Goal: Information Seeking & Learning: Find contact information

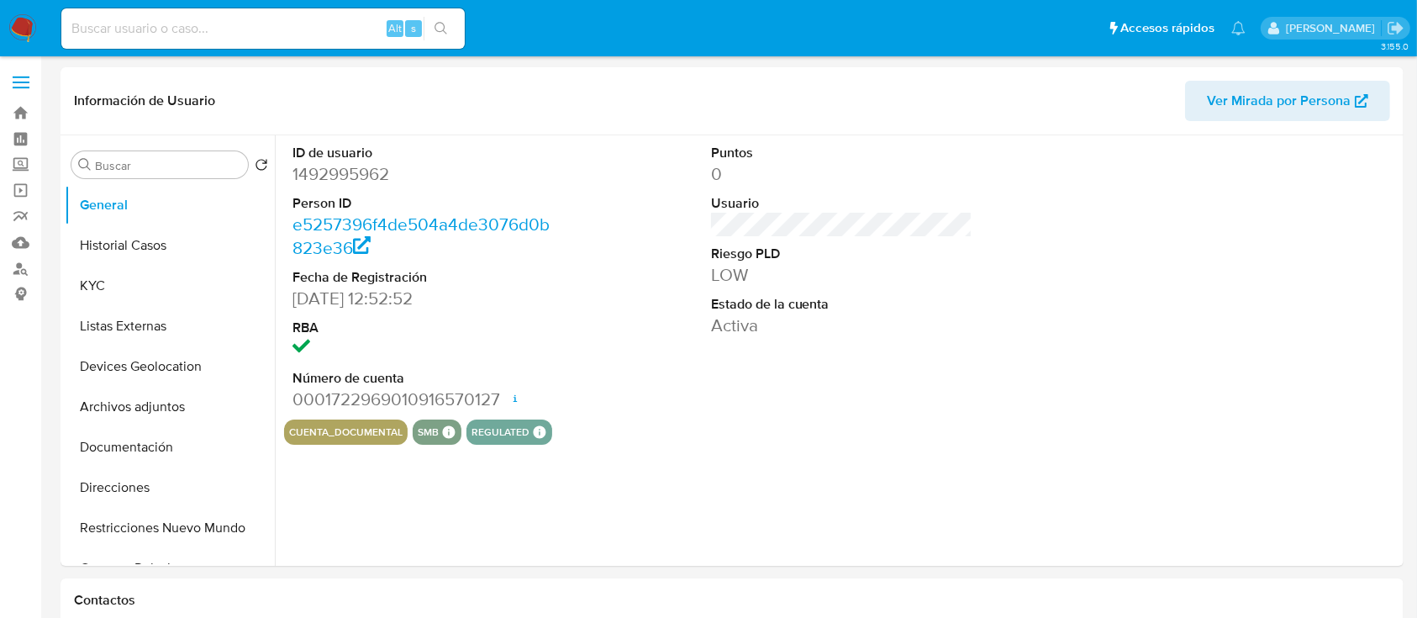
select select "10"
click at [262, 26] on input at bounding box center [262, 29] width 403 height 22
paste input "92250136"
type input "92250136"
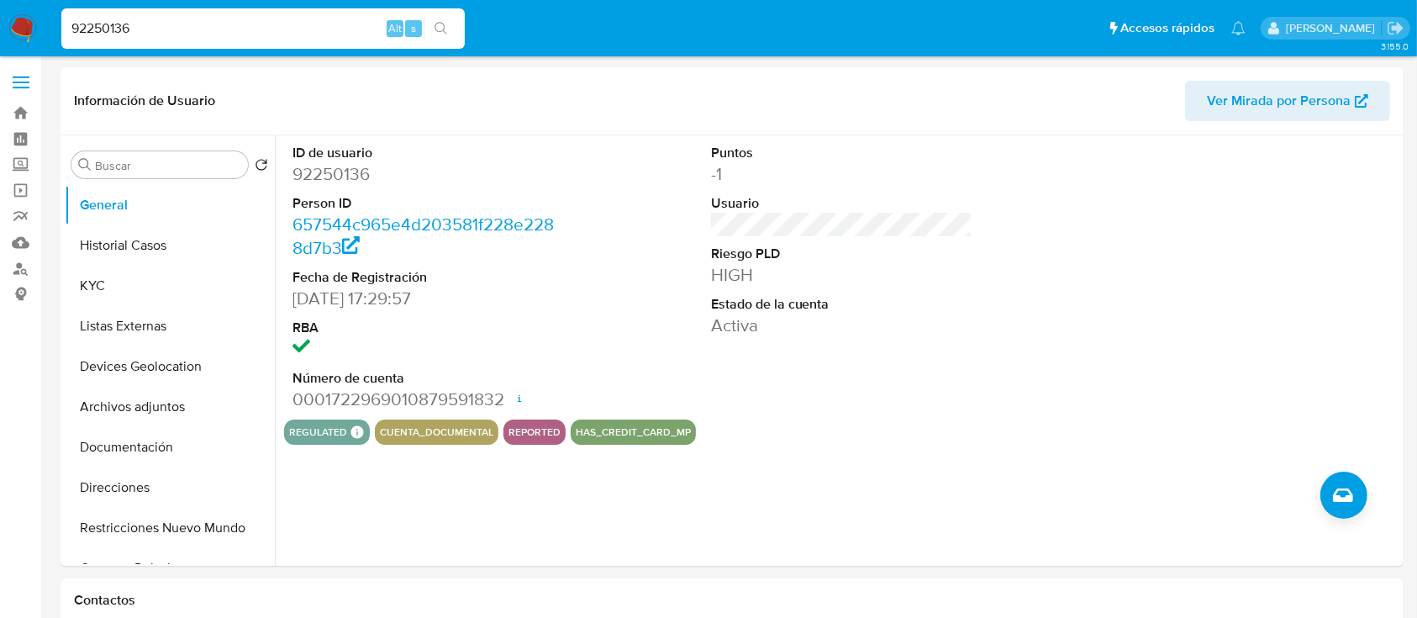
select select "10"
click at [97, 284] on button "KYC" at bounding box center [163, 286] width 197 height 40
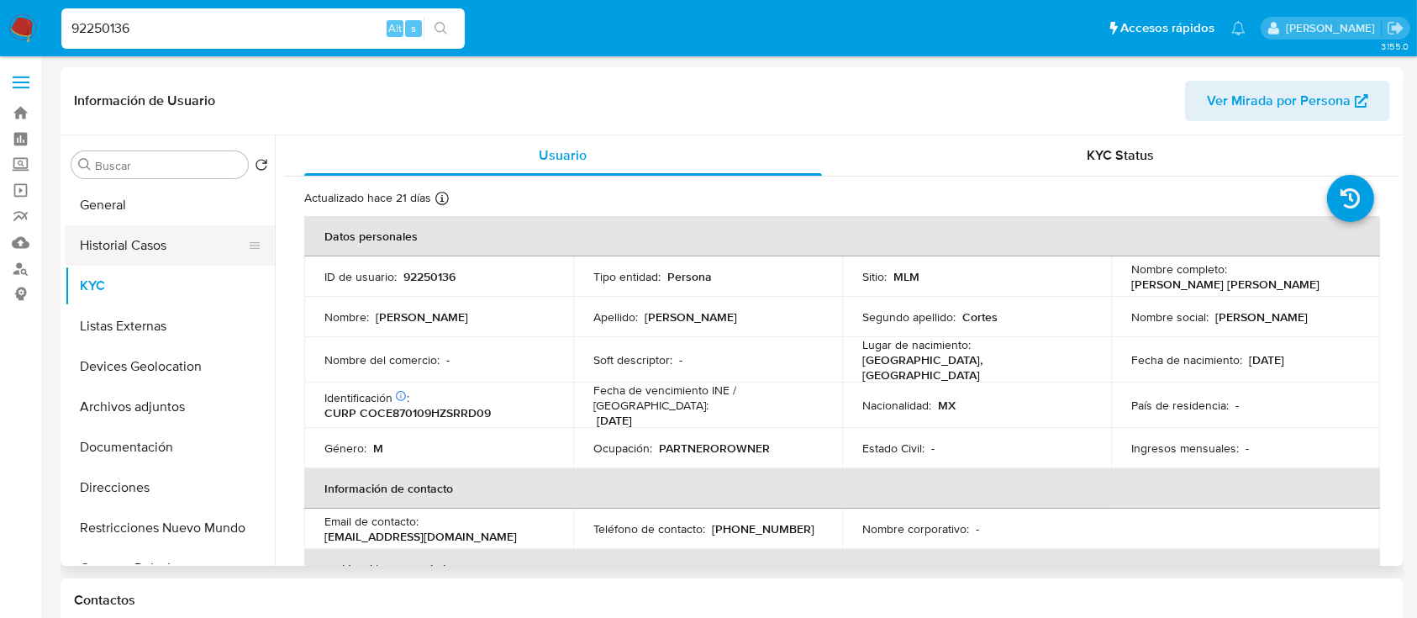
click at [164, 259] on button "Historial Casos" at bounding box center [163, 245] width 197 height 40
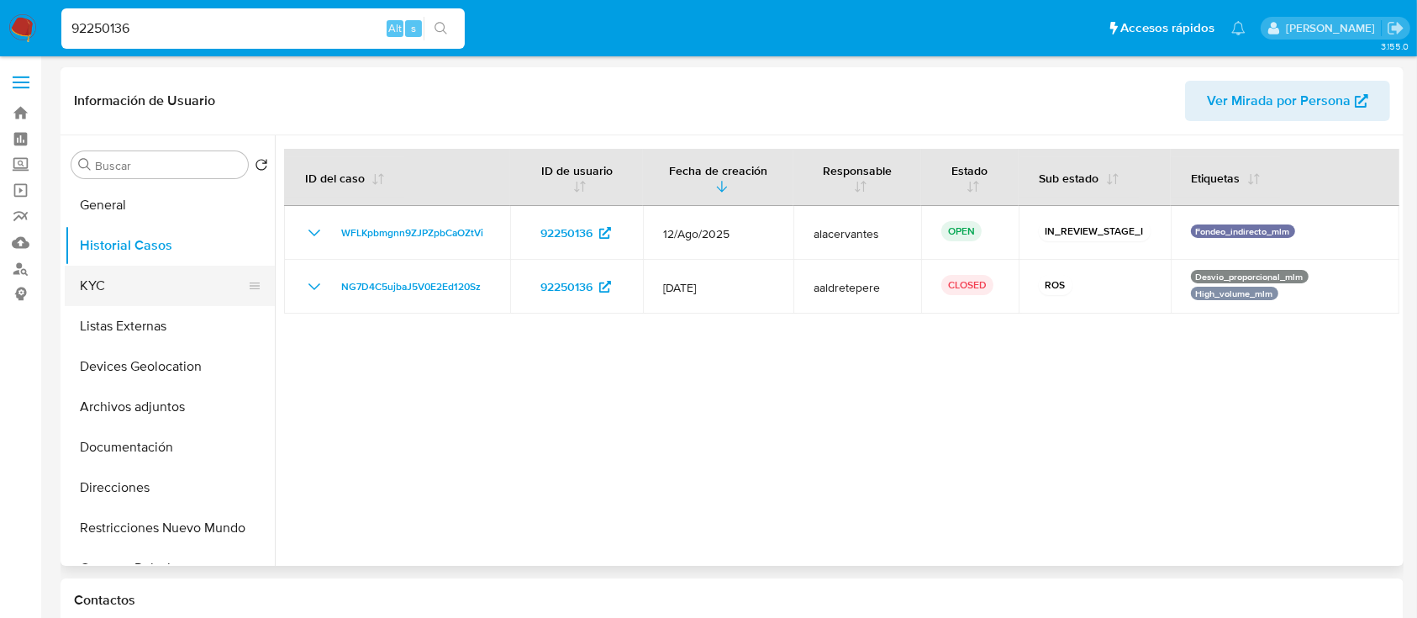
click at [141, 276] on button "KYC" at bounding box center [163, 286] width 197 height 40
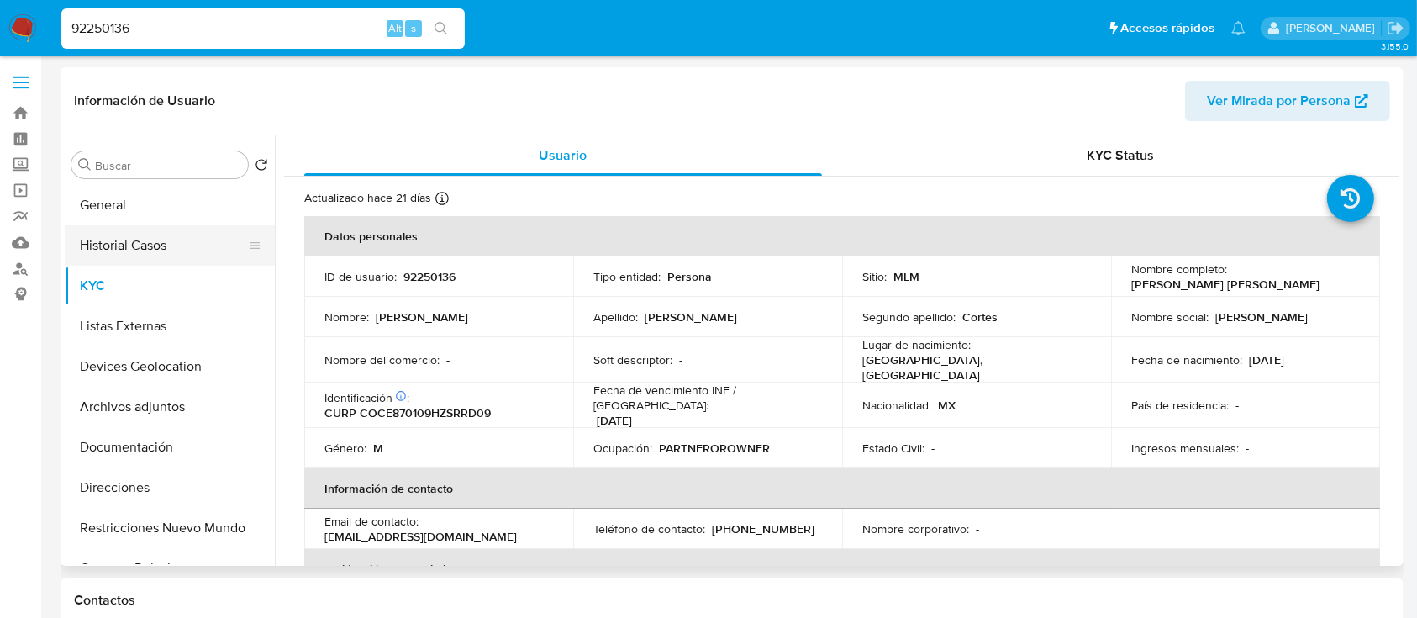
click at [188, 244] on button "Historial Casos" at bounding box center [163, 245] width 197 height 40
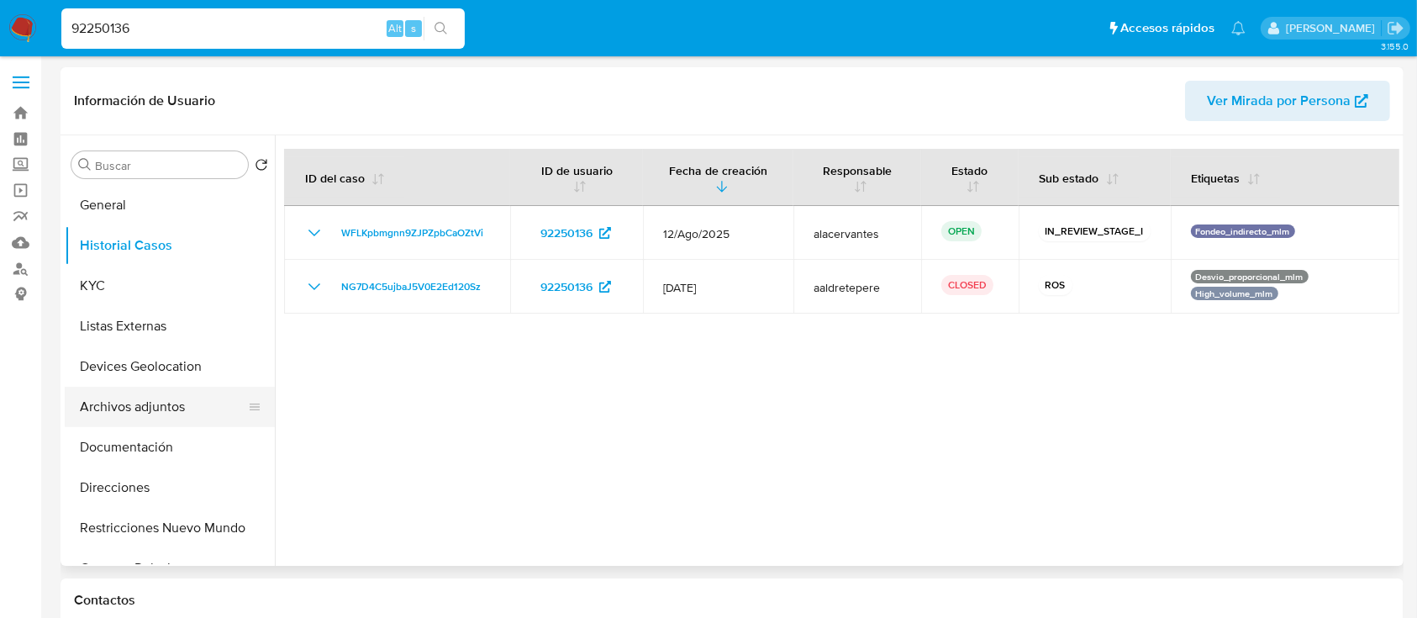
click at [158, 407] on button "Archivos adjuntos" at bounding box center [163, 407] width 197 height 40
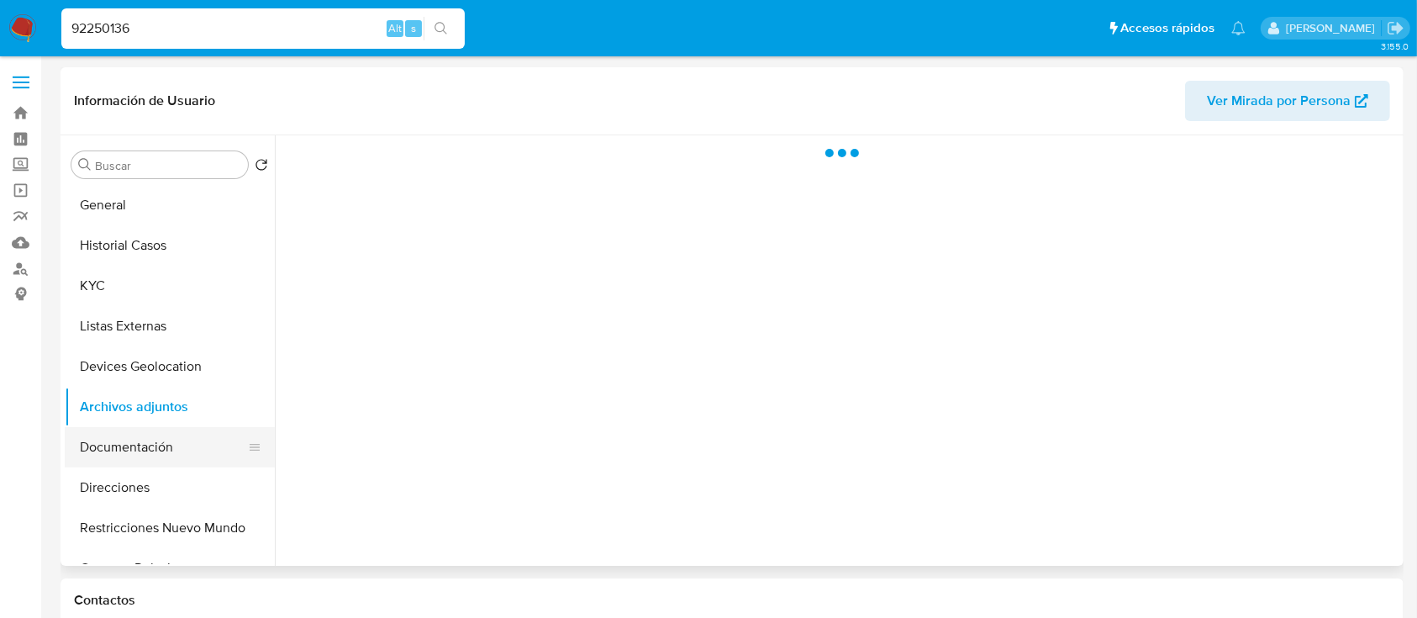
click at [149, 436] on button "Documentación" at bounding box center [163, 447] width 197 height 40
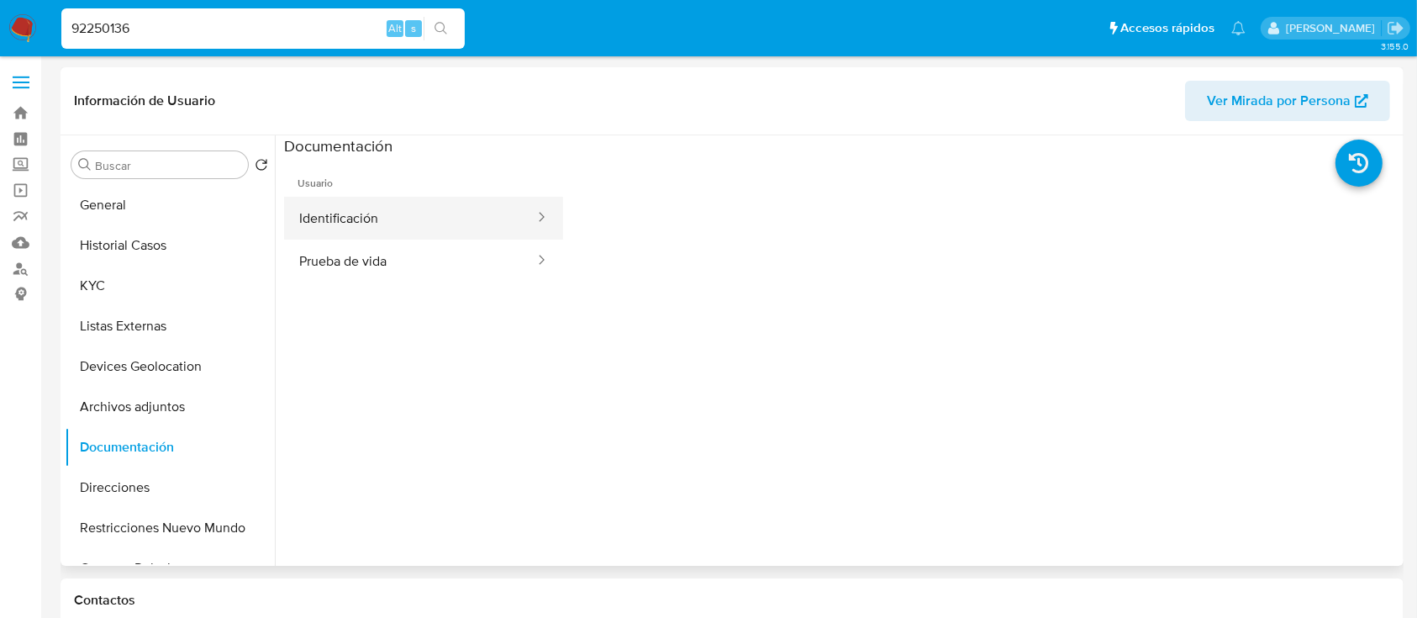
click at [423, 224] on button "Identificación" at bounding box center [410, 218] width 252 height 43
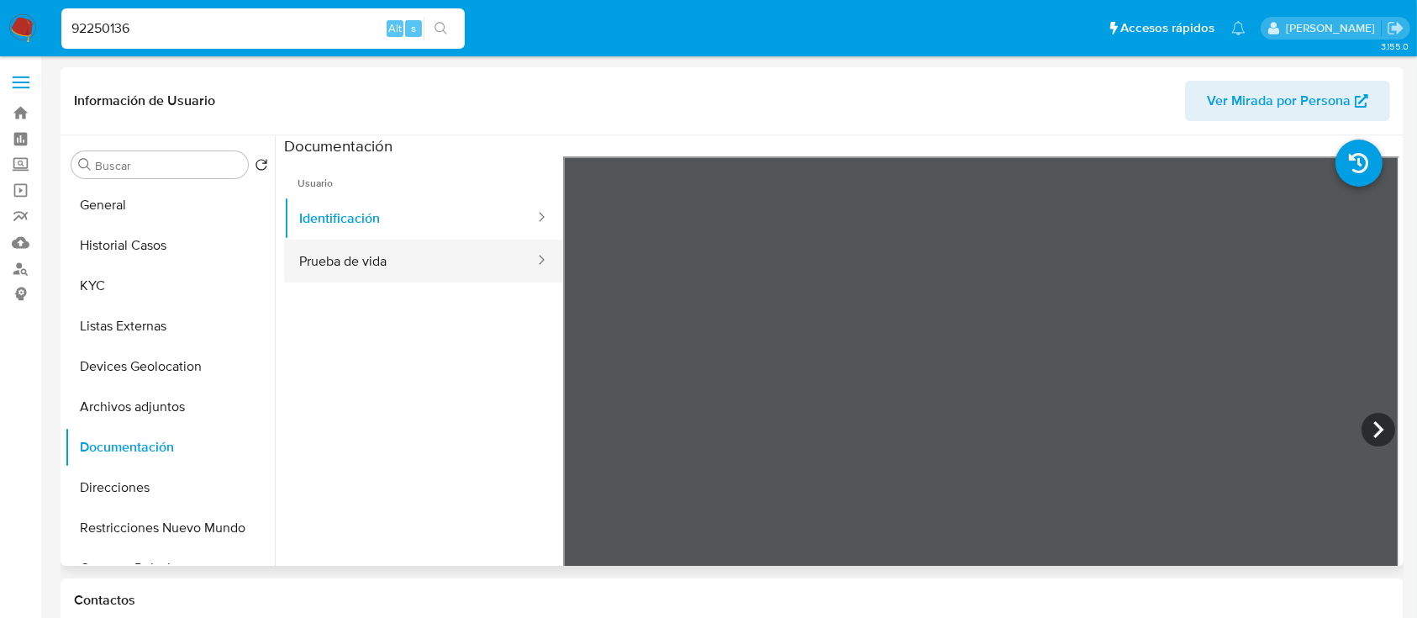
click at [419, 268] on button "Prueba de vida" at bounding box center [410, 260] width 252 height 43
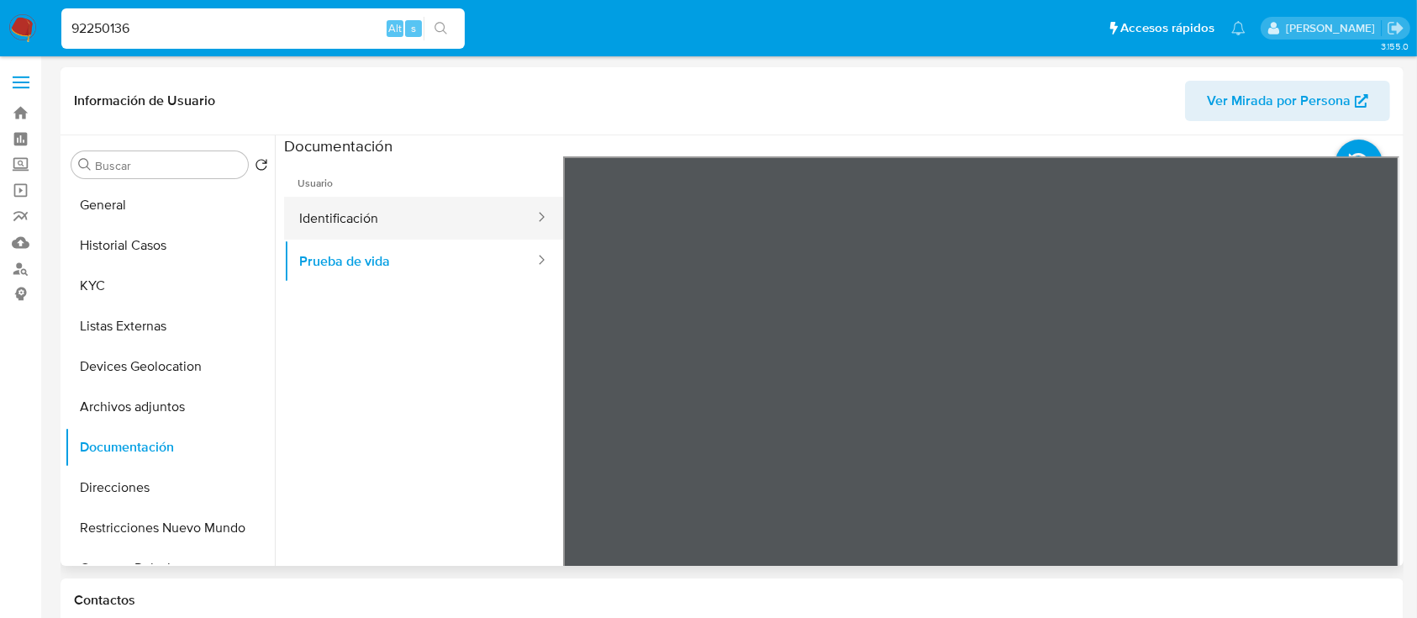
click at [402, 218] on button "Identificación" at bounding box center [410, 218] width 252 height 43
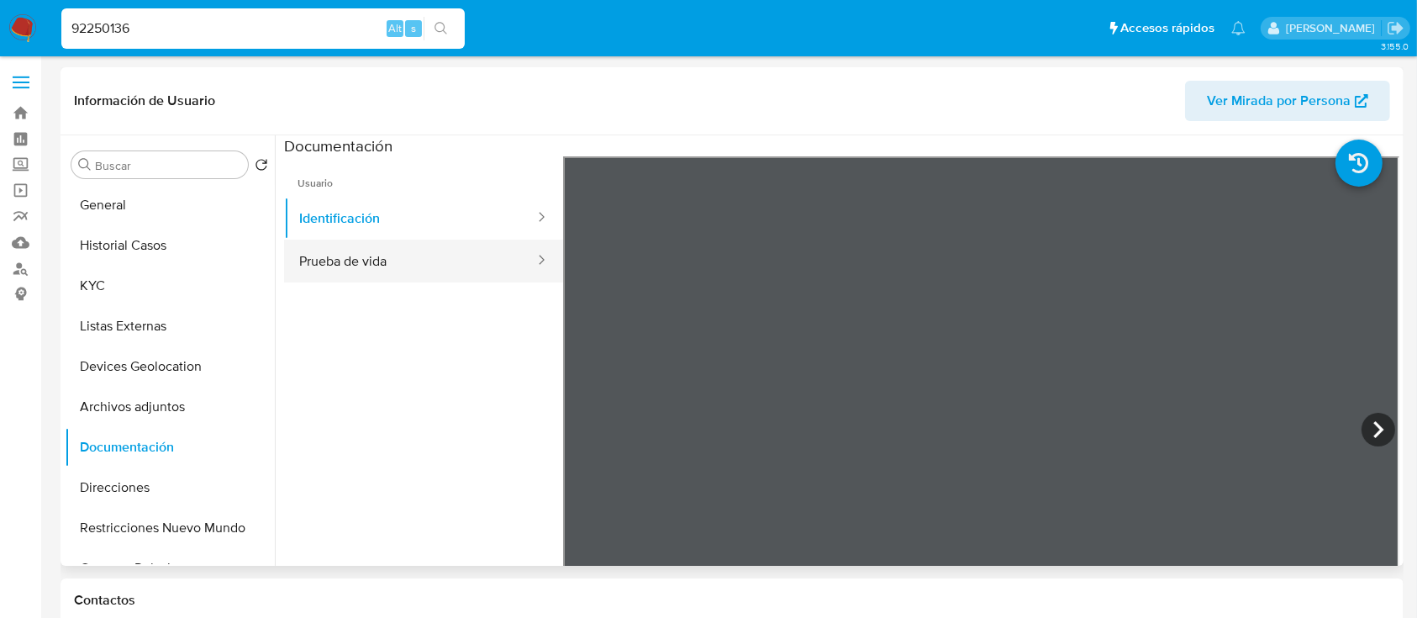
click at [390, 256] on button "Prueba de vida" at bounding box center [410, 260] width 252 height 43
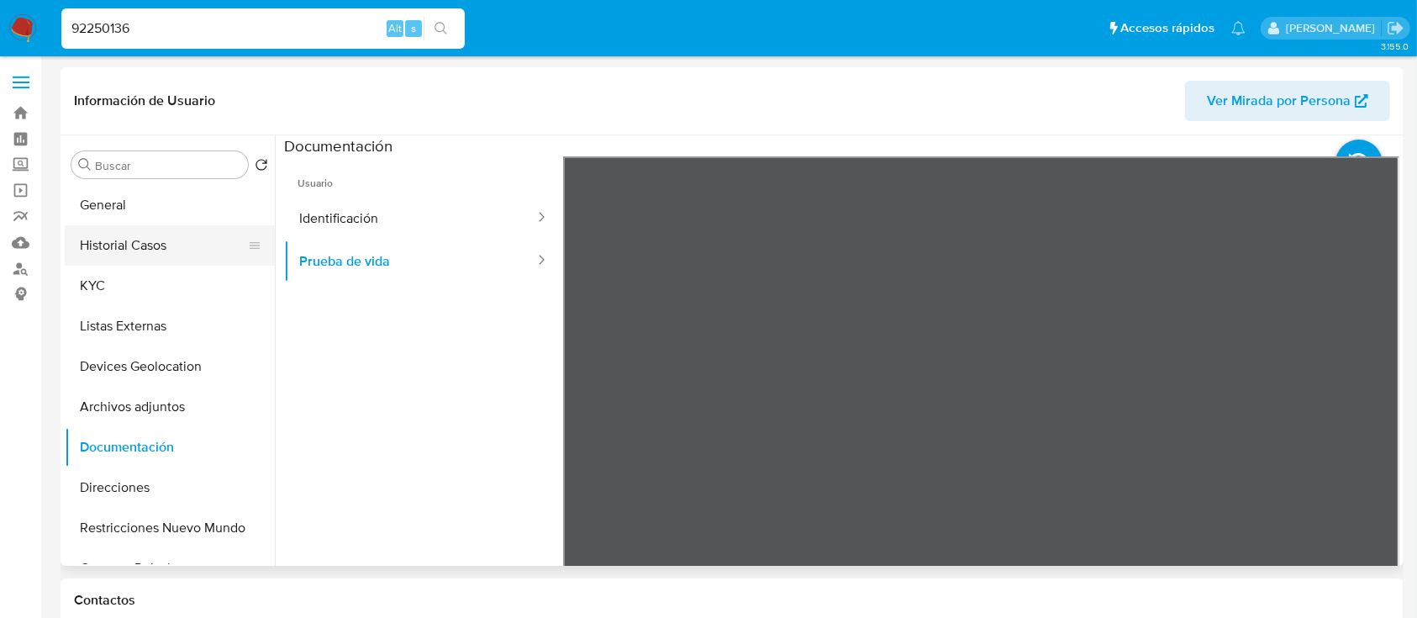
click at [117, 251] on button "Historial Casos" at bounding box center [163, 245] width 197 height 40
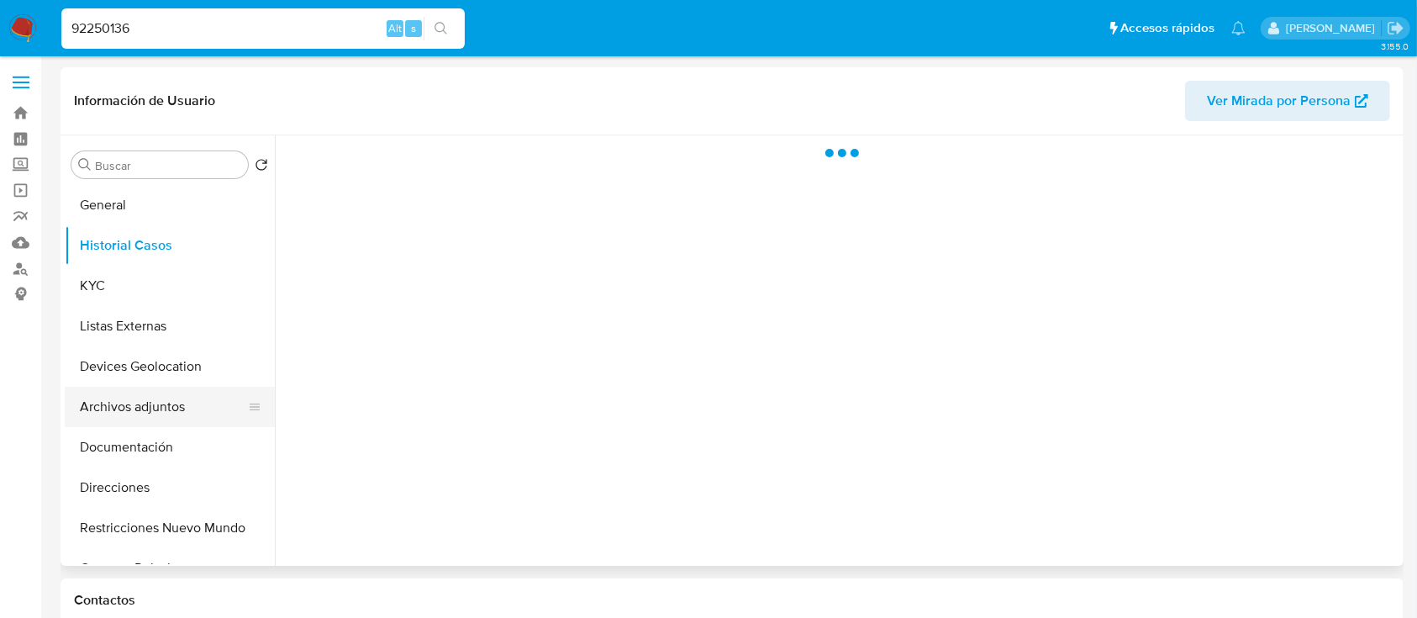
click at [146, 400] on button "Archivos adjuntos" at bounding box center [163, 407] width 197 height 40
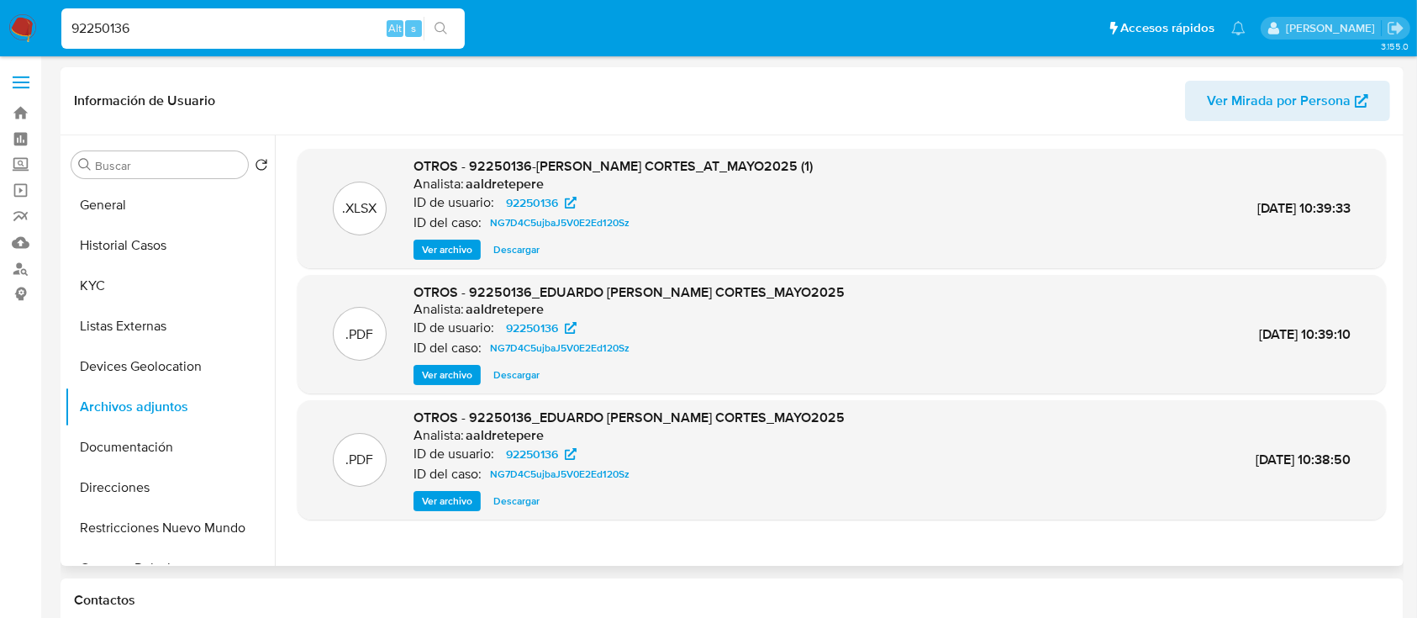
click at [450, 370] on span "Ver archivo" at bounding box center [447, 374] width 50 height 17
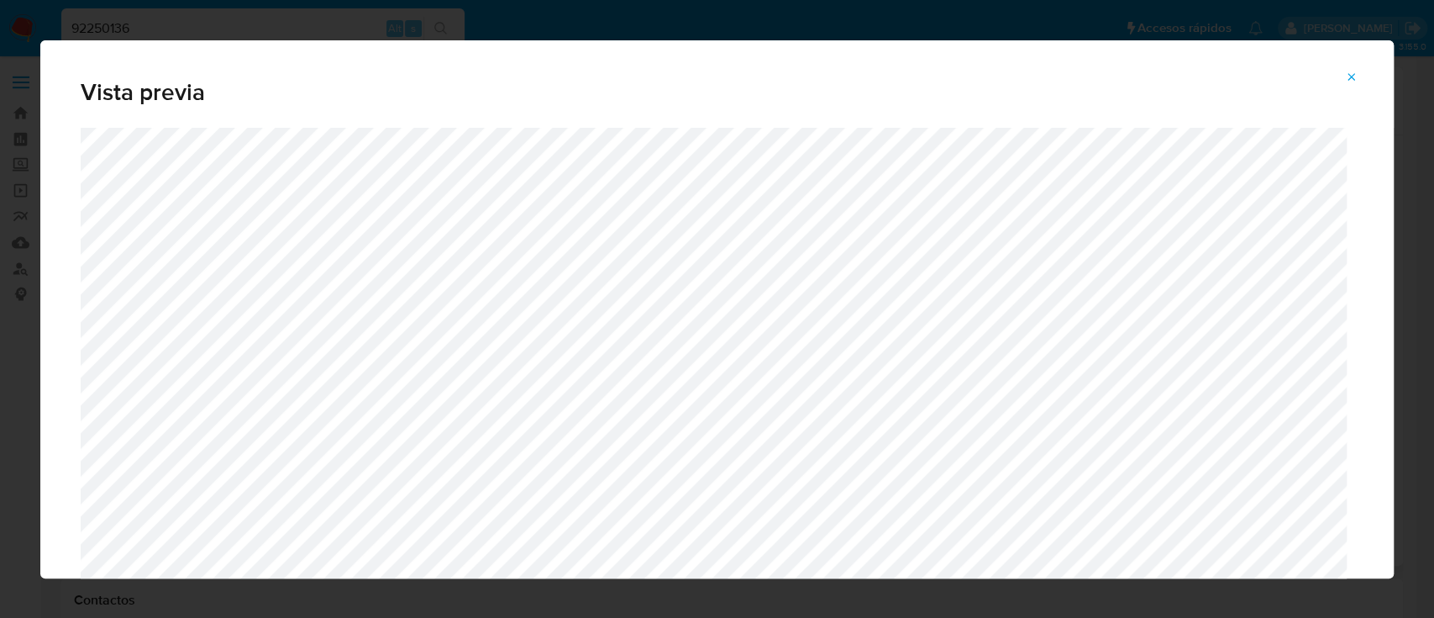
click at [1349, 69] on span "Attachment preview" at bounding box center [1351, 78] width 13 height 24
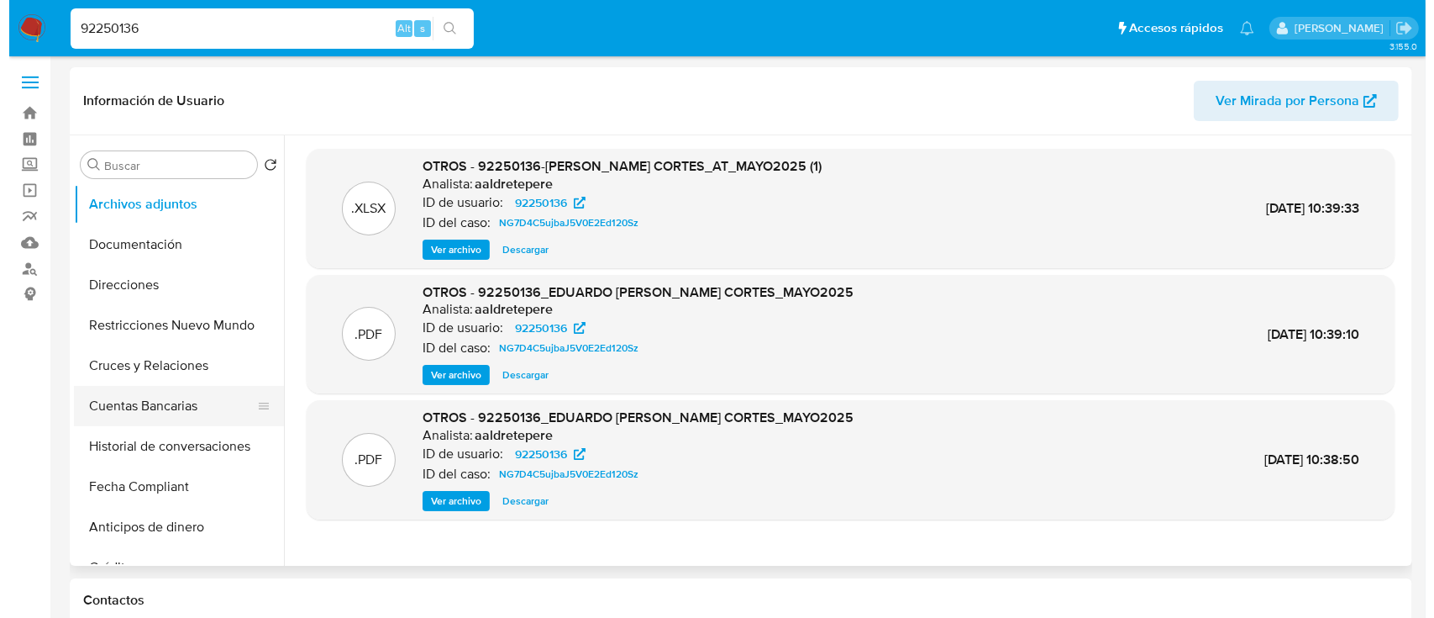
scroll to position [223, 0]
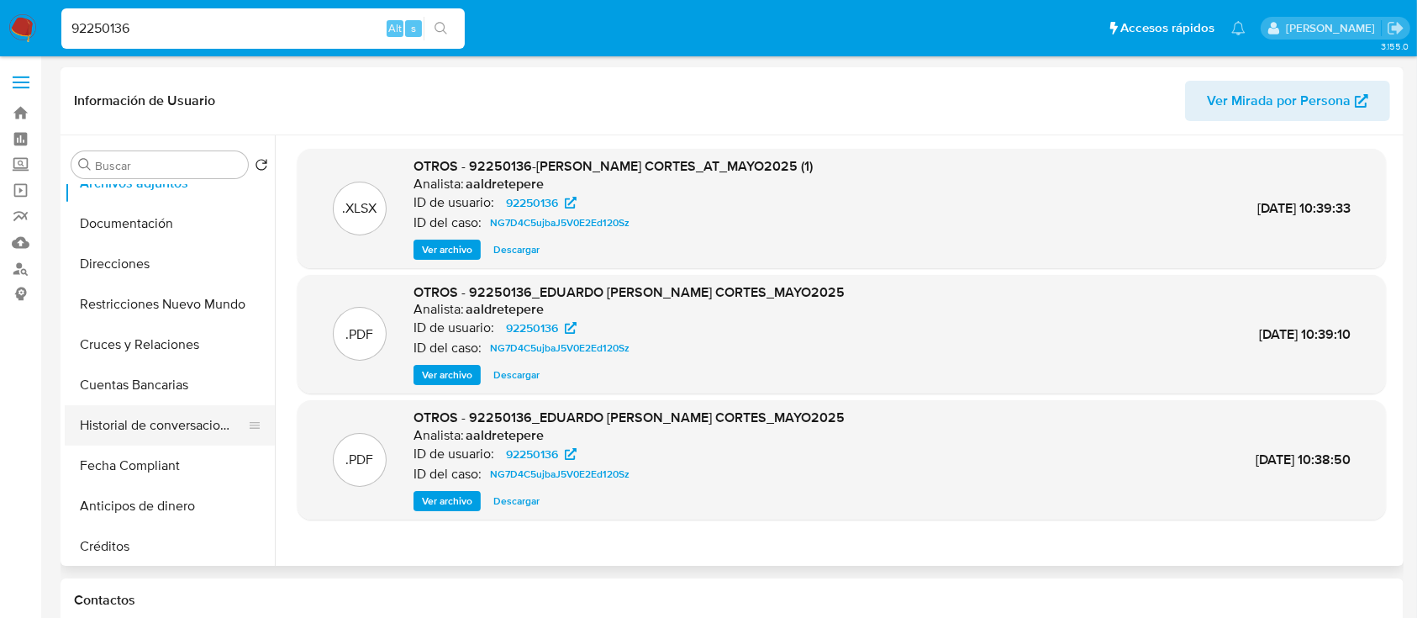
click at [194, 434] on button "Historial de conversaciones" at bounding box center [163, 425] width 197 height 40
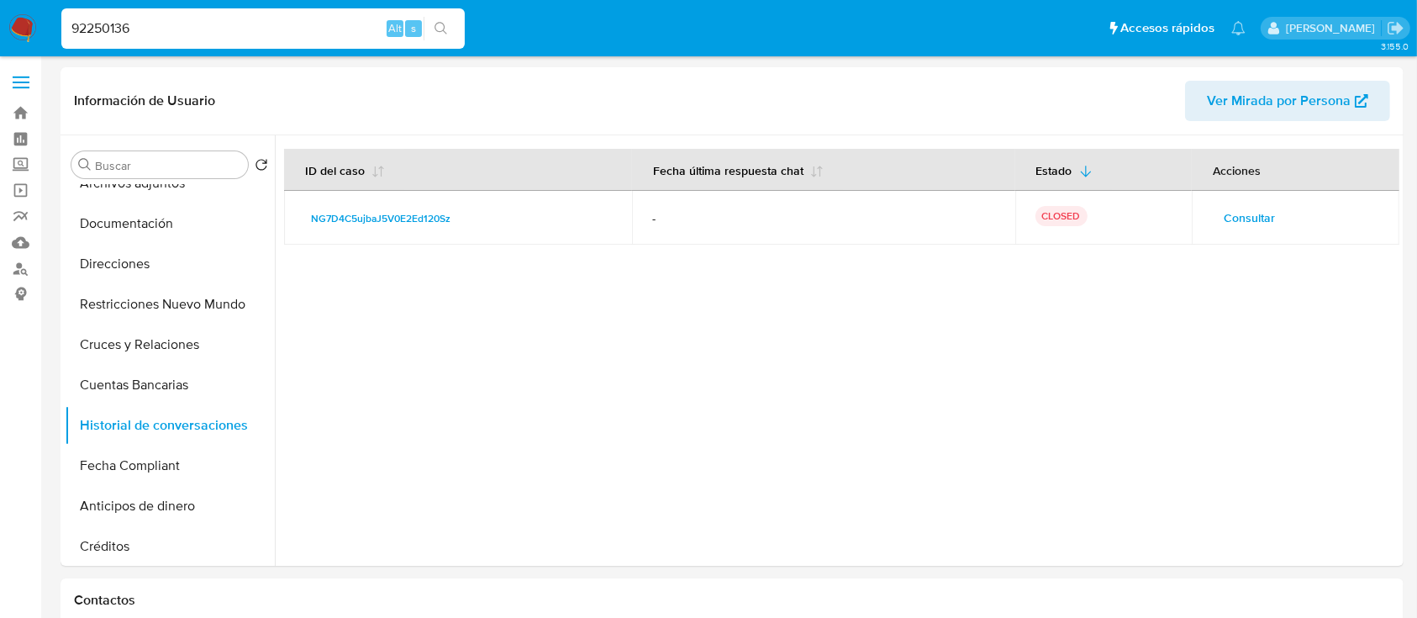
click at [1245, 211] on span "Consultar" at bounding box center [1248, 218] width 51 height 24
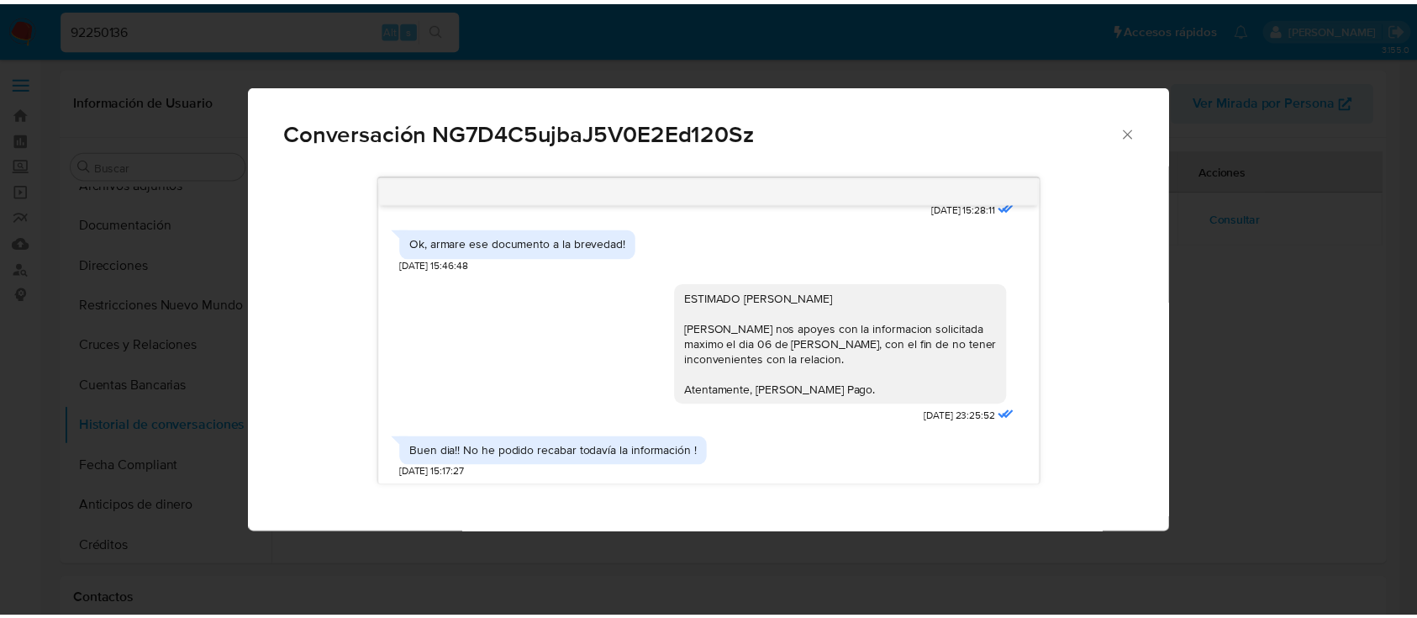
scroll to position [897, 0]
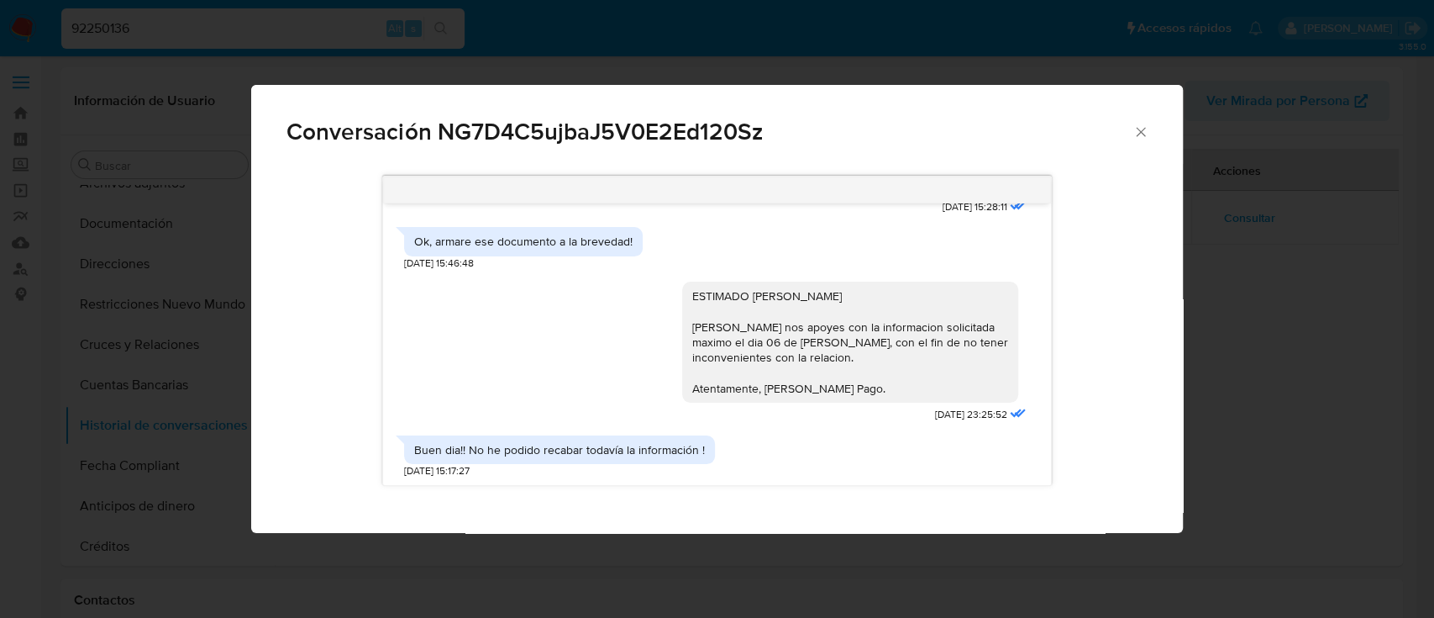
click at [1138, 138] on icon "Cerrar" at bounding box center [1141, 132] width 17 height 17
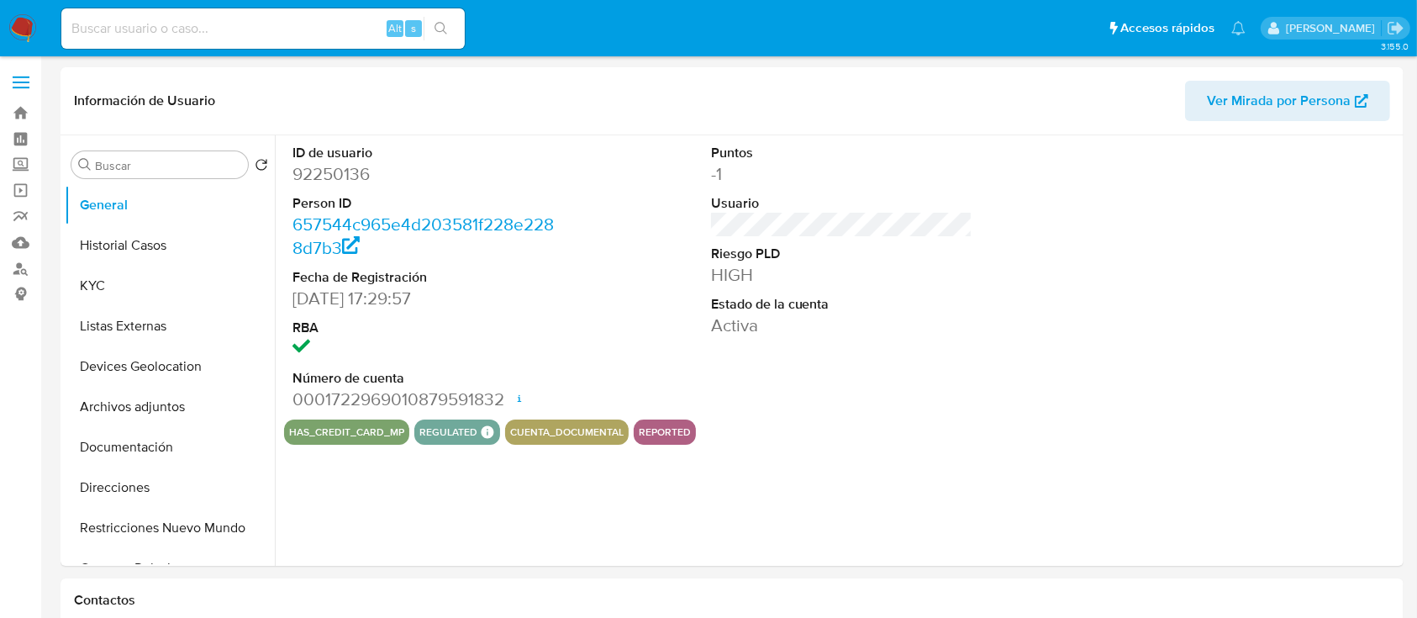
select select "10"
click at [130, 260] on button "Historial Casos" at bounding box center [163, 245] width 197 height 40
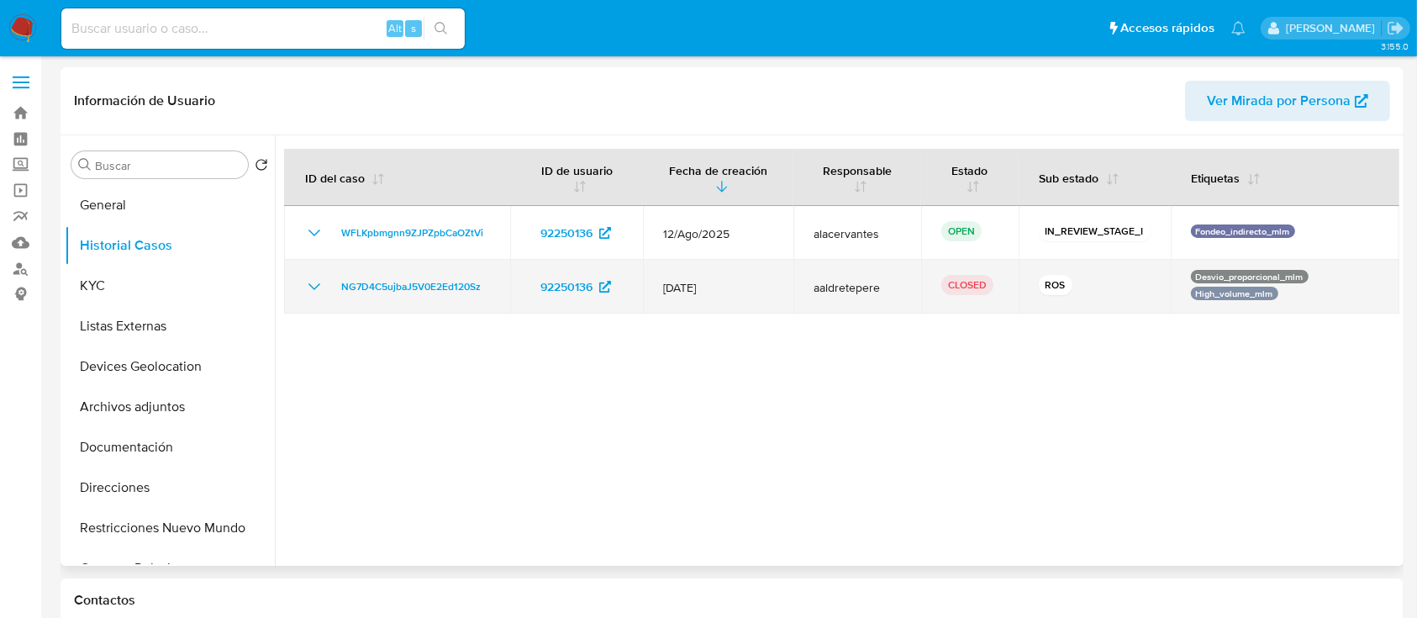
click at [313, 291] on icon "Mostrar/Ocultar" at bounding box center [314, 286] width 20 height 20
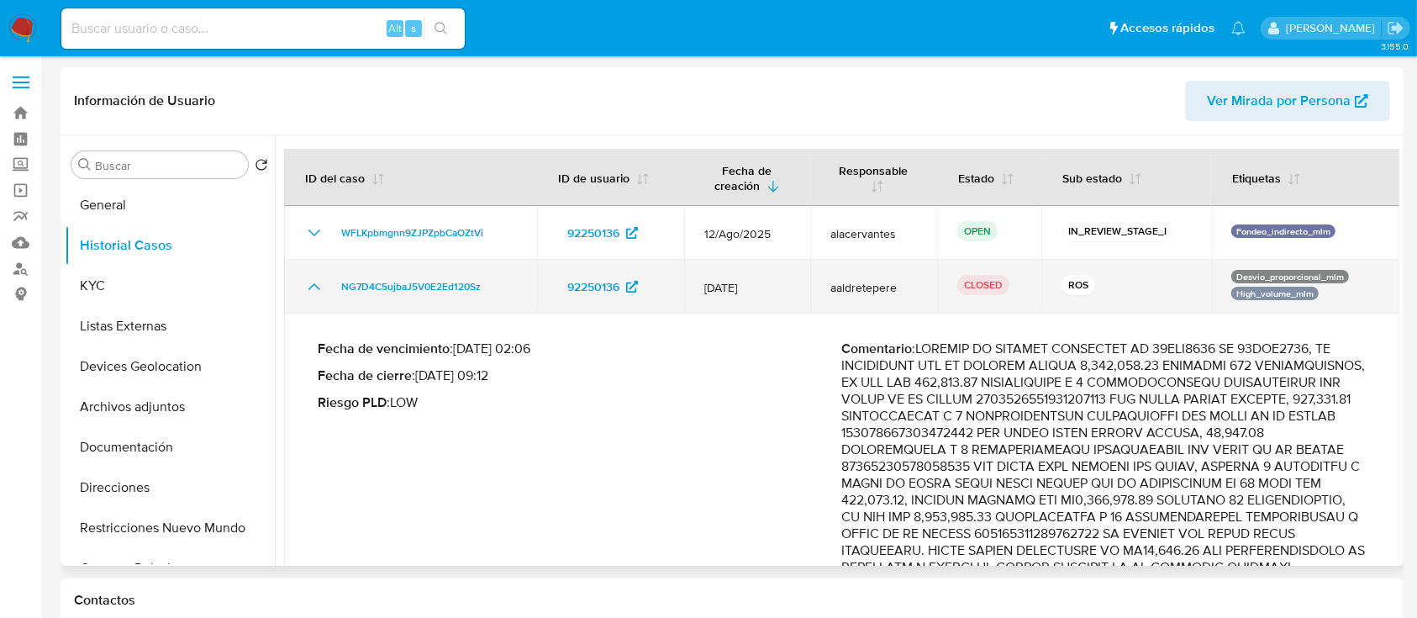
click at [305, 296] on icon "Mostrar/Ocultar" at bounding box center [314, 286] width 20 height 20
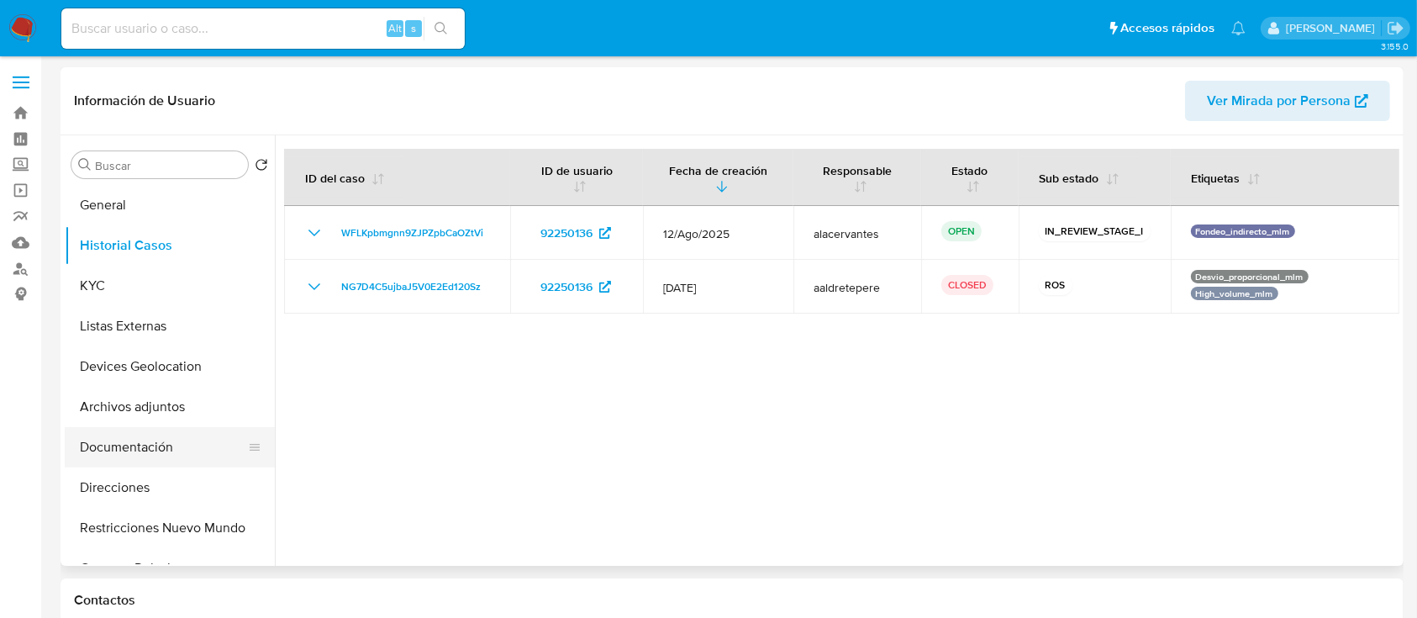
click at [172, 441] on button "Documentación" at bounding box center [163, 447] width 197 height 40
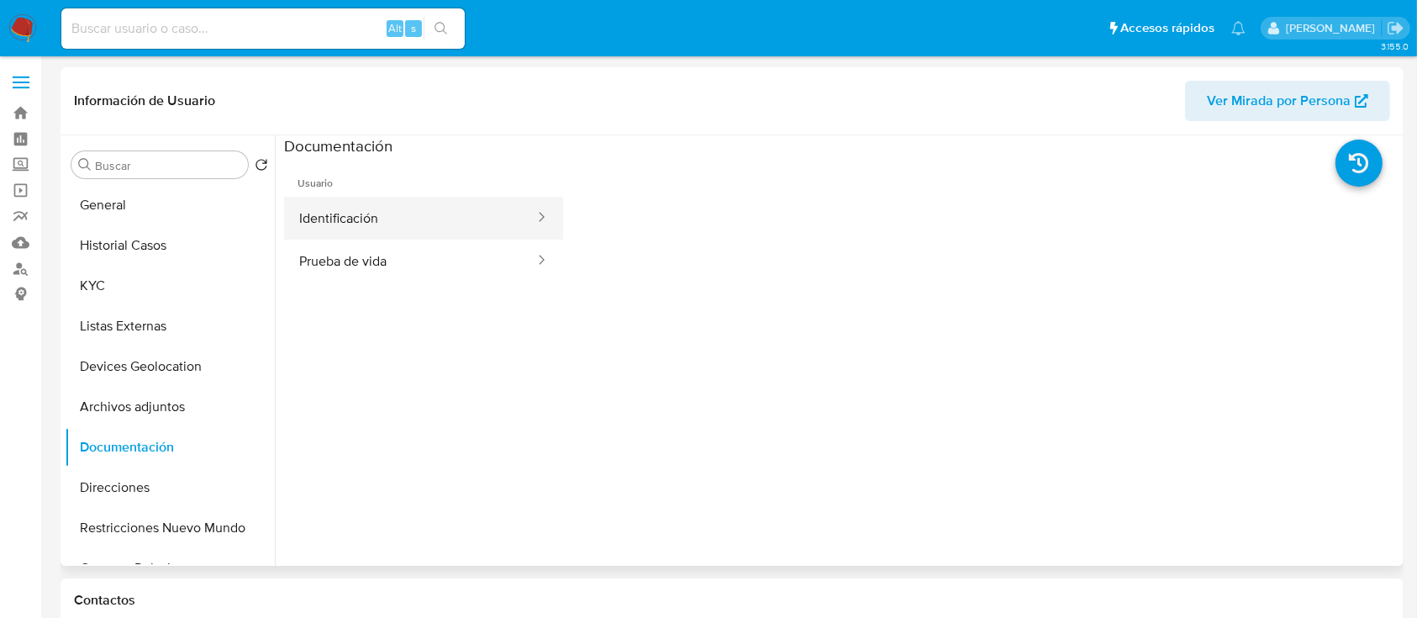
click at [491, 212] on button "Identificación" at bounding box center [410, 218] width 252 height 43
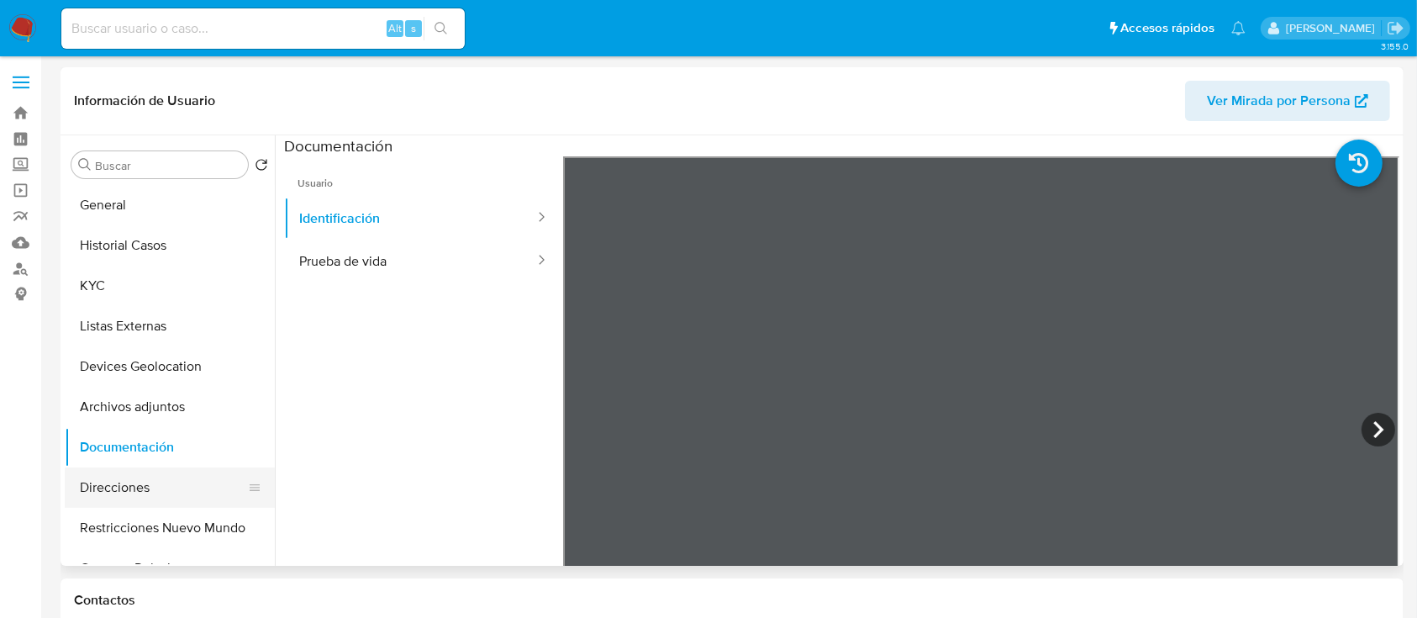
click at [175, 507] on button "Direcciones" at bounding box center [163, 487] width 197 height 40
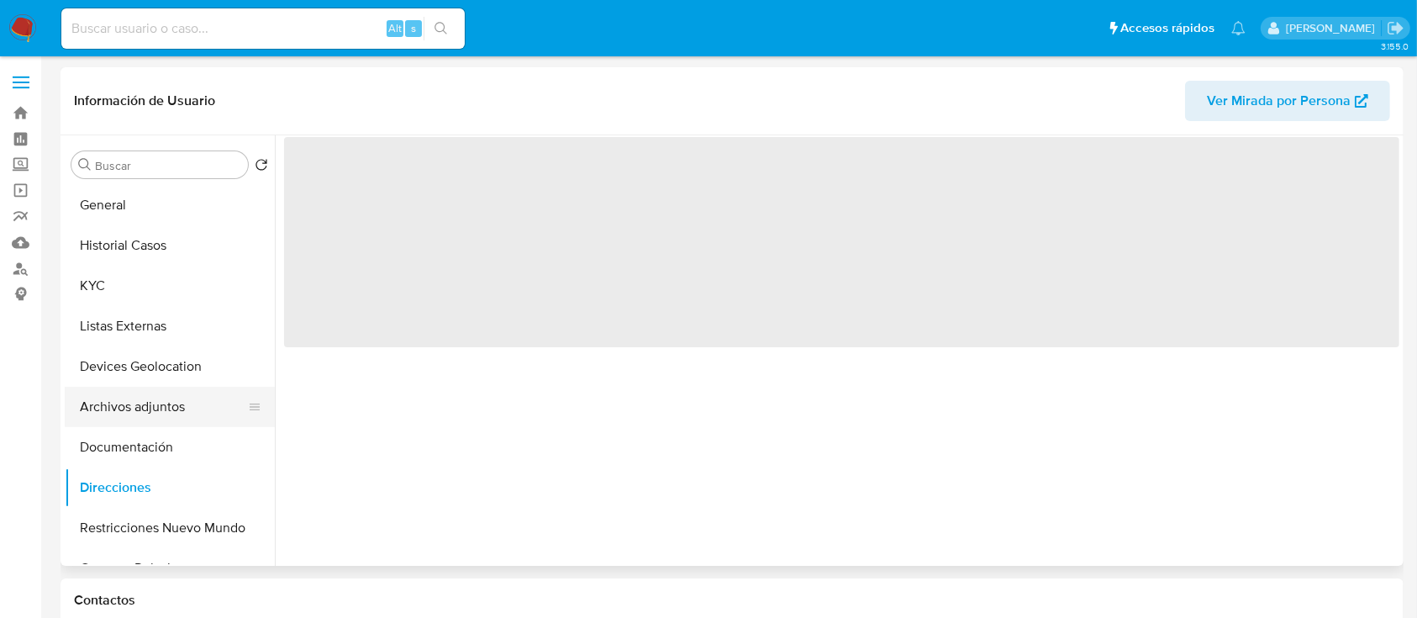
click at [160, 399] on button "Archivos adjuntos" at bounding box center [163, 407] width 197 height 40
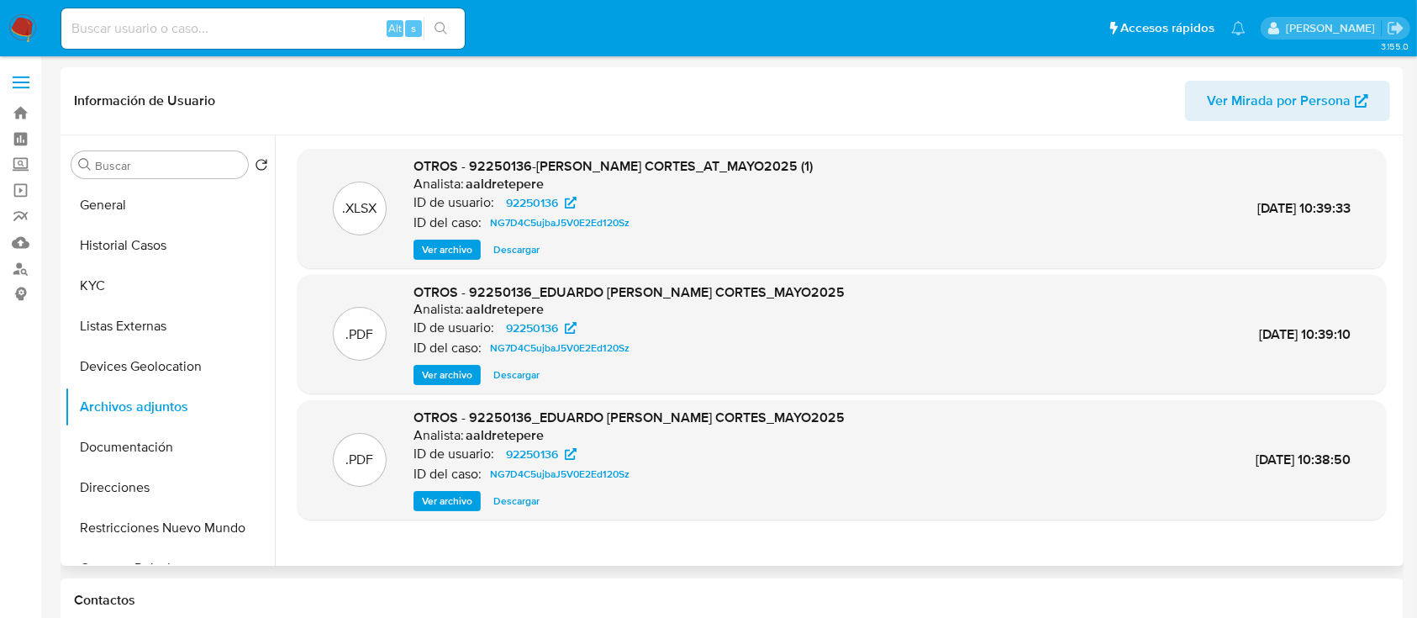
click at [451, 367] on span "Ver archivo" at bounding box center [447, 374] width 50 height 17
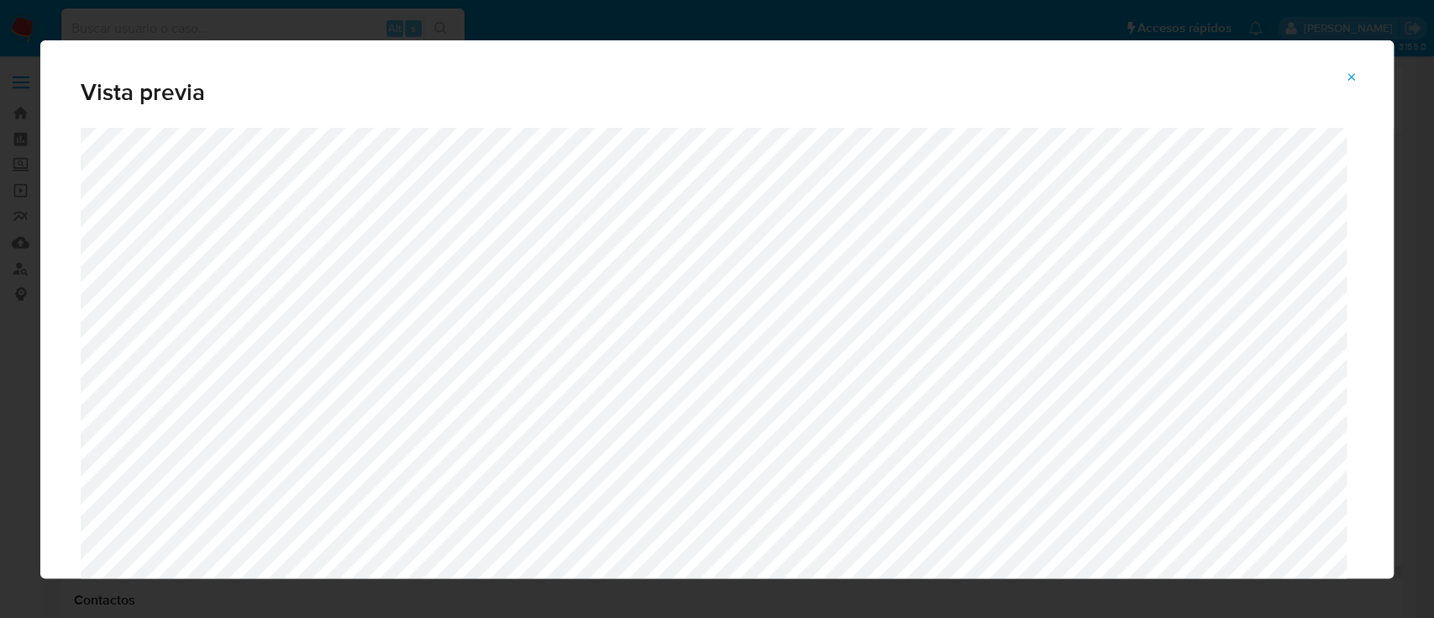
drag, startPoint x: 1349, startPoint y: 75, endPoint x: 718, endPoint y: 166, distance: 636.7
click at [1349, 77] on icon "Attachment preview" at bounding box center [1351, 77] width 13 height 13
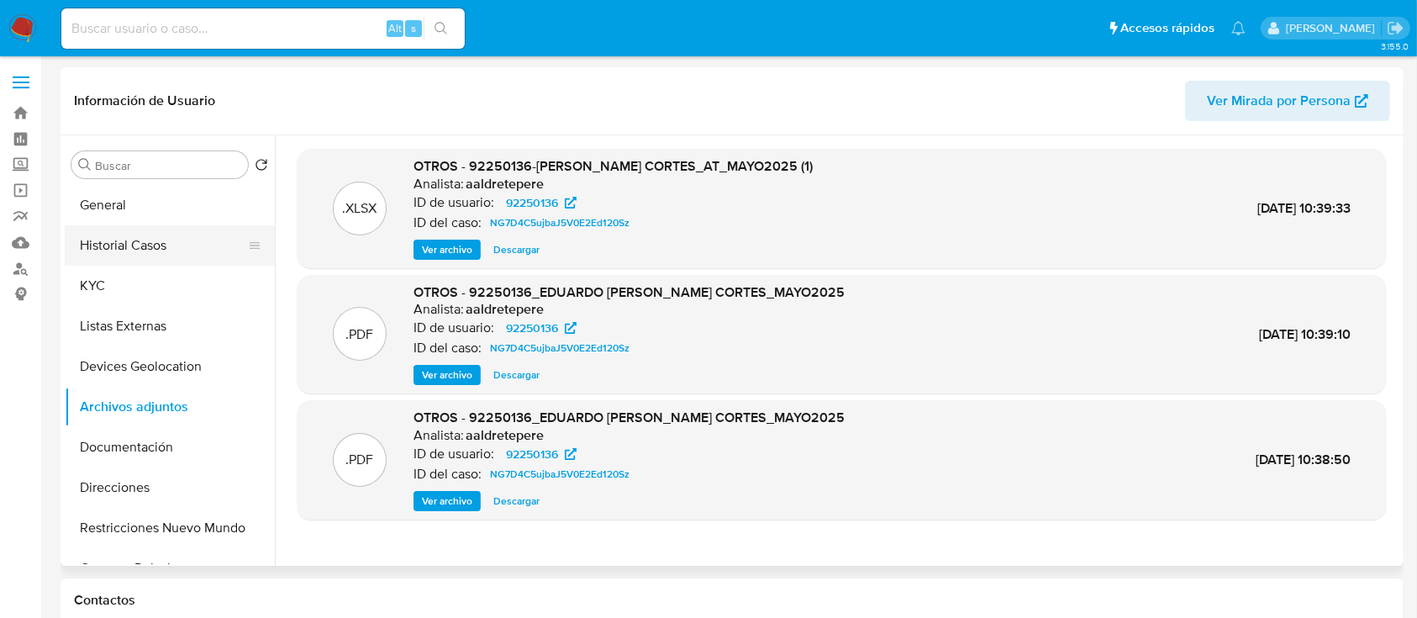
click at [151, 249] on button "Historial Casos" at bounding box center [163, 245] width 197 height 40
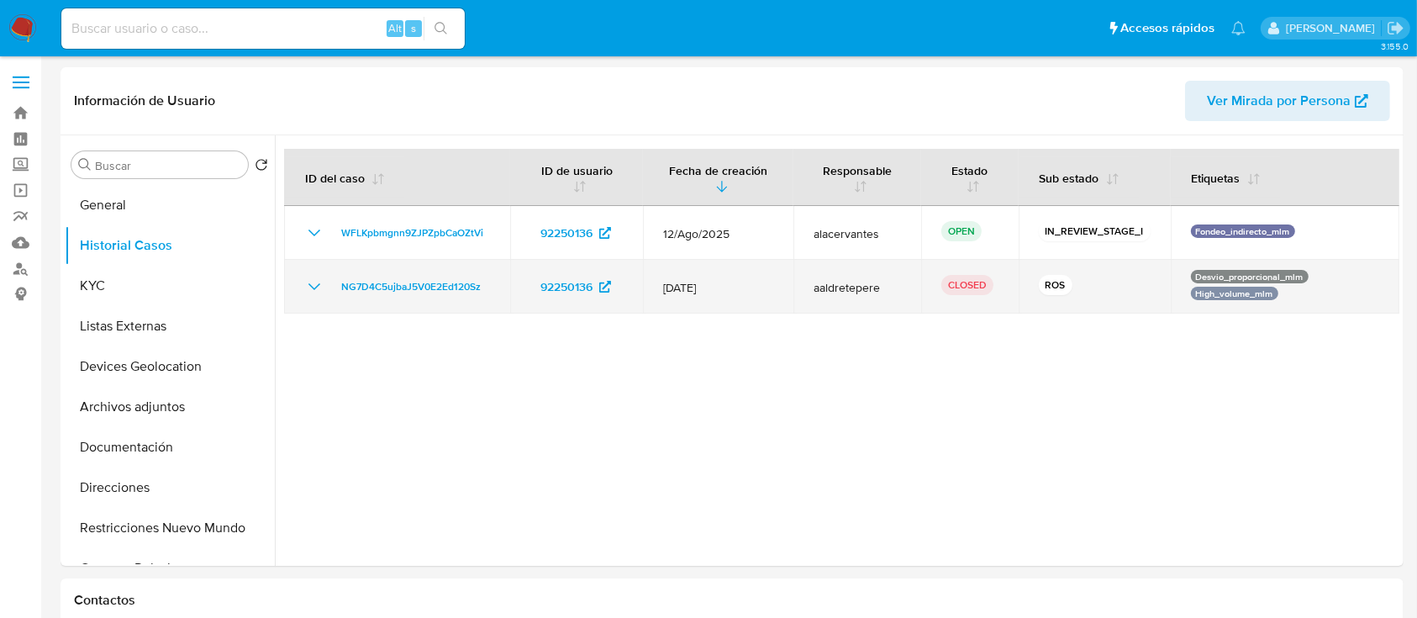
click at [315, 290] on icon "Mostrar/Ocultar" at bounding box center [314, 286] width 20 height 20
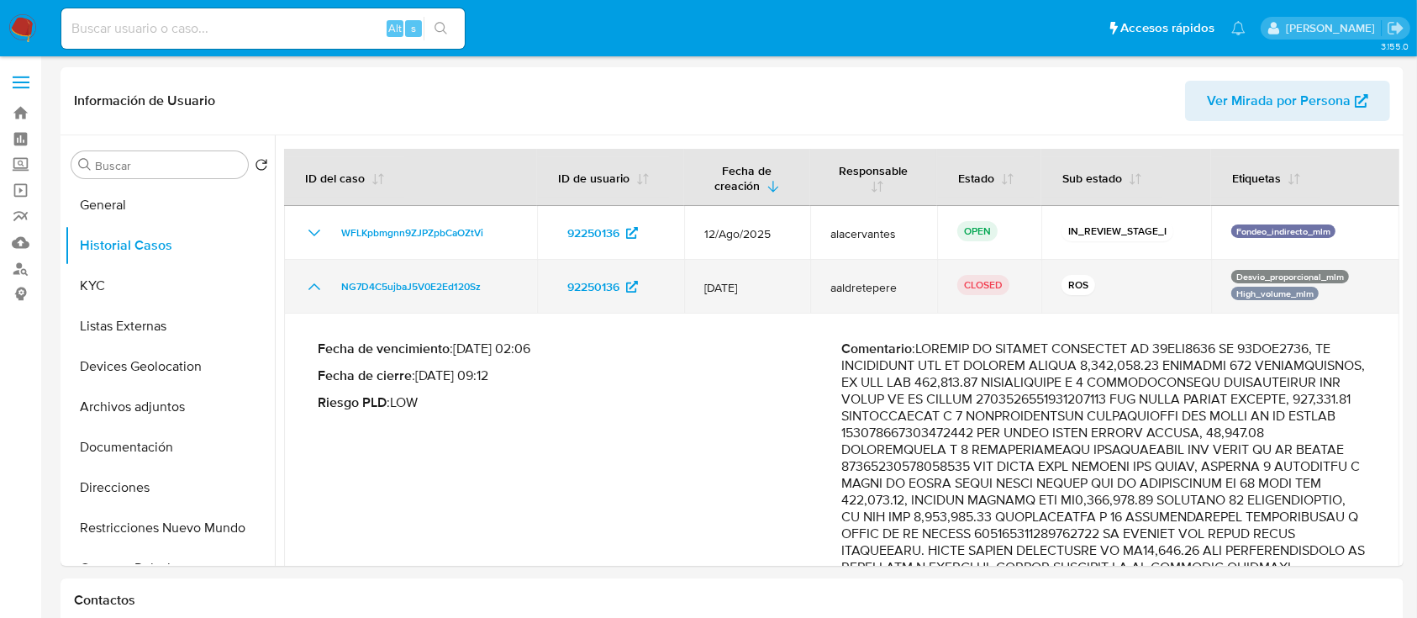
click at [315, 290] on icon "Mostrar/Ocultar" at bounding box center [314, 286] width 20 height 20
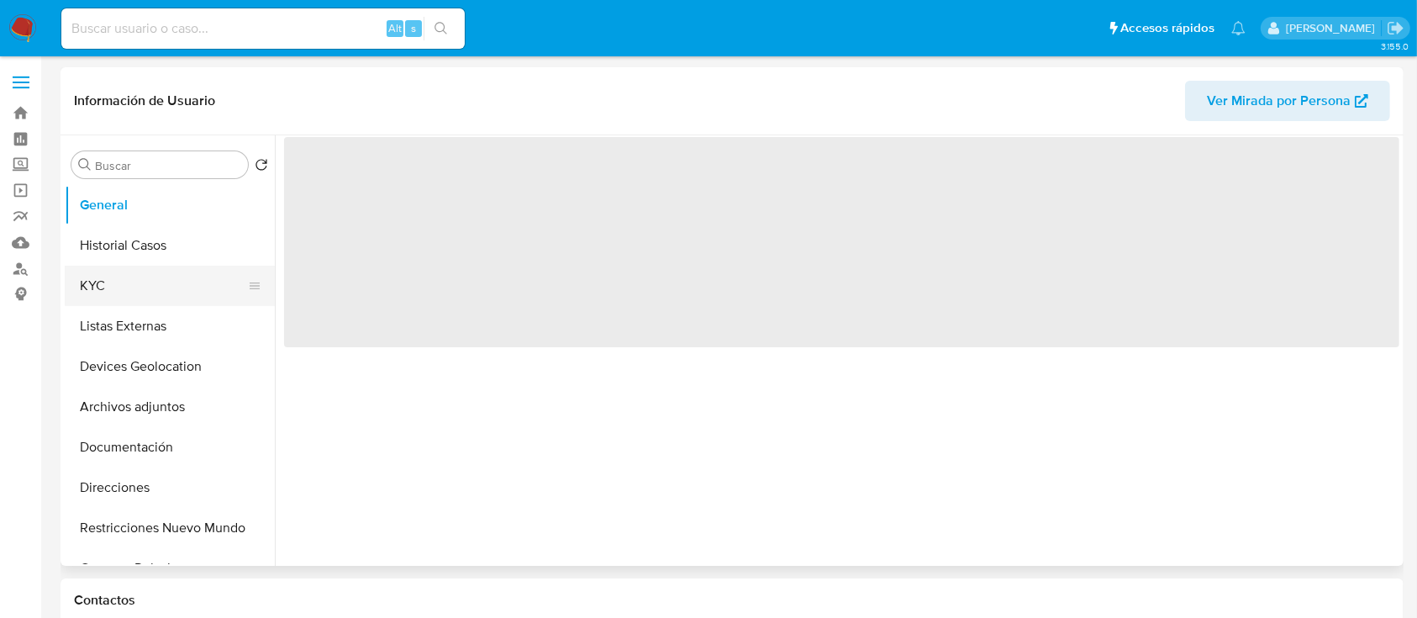
click at [134, 281] on button "KYC" at bounding box center [163, 286] width 197 height 40
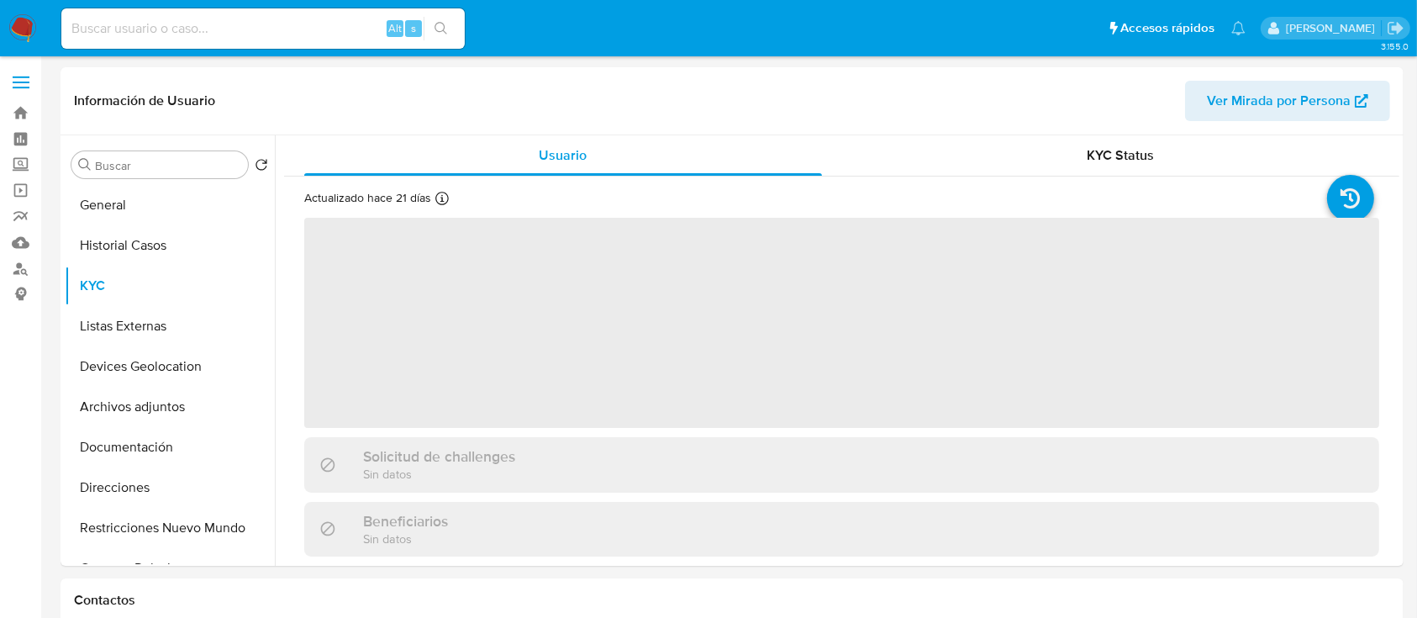
select select "10"
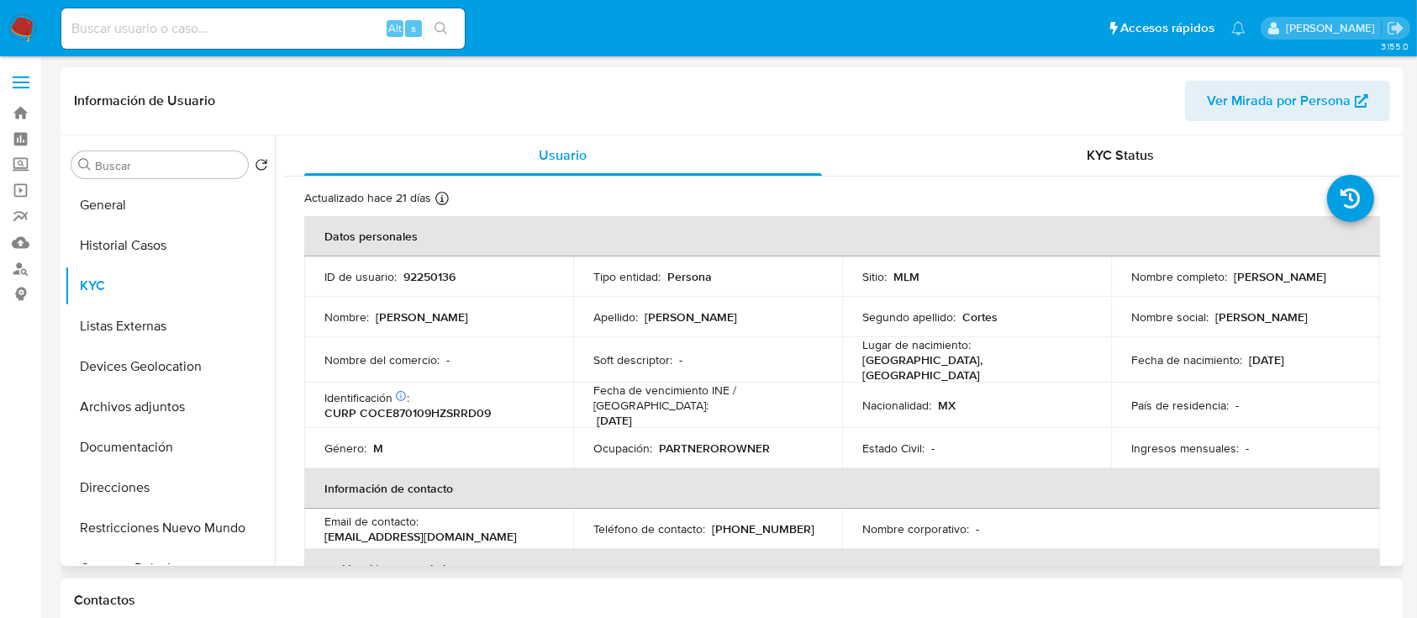
click at [770, 521] on p "[PHONE_NUMBER]" at bounding box center [763, 528] width 103 height 15
click at [801, 521] on div "Teléfono de contacto : [PHONE_NUMBER]" at bounding box center [707, 528] width 229 height 15
click at [789, 521] on div "Teléfono de contacto : [PHONE_NUMBER]" at bounding box center [707, 528] width 229 height 15
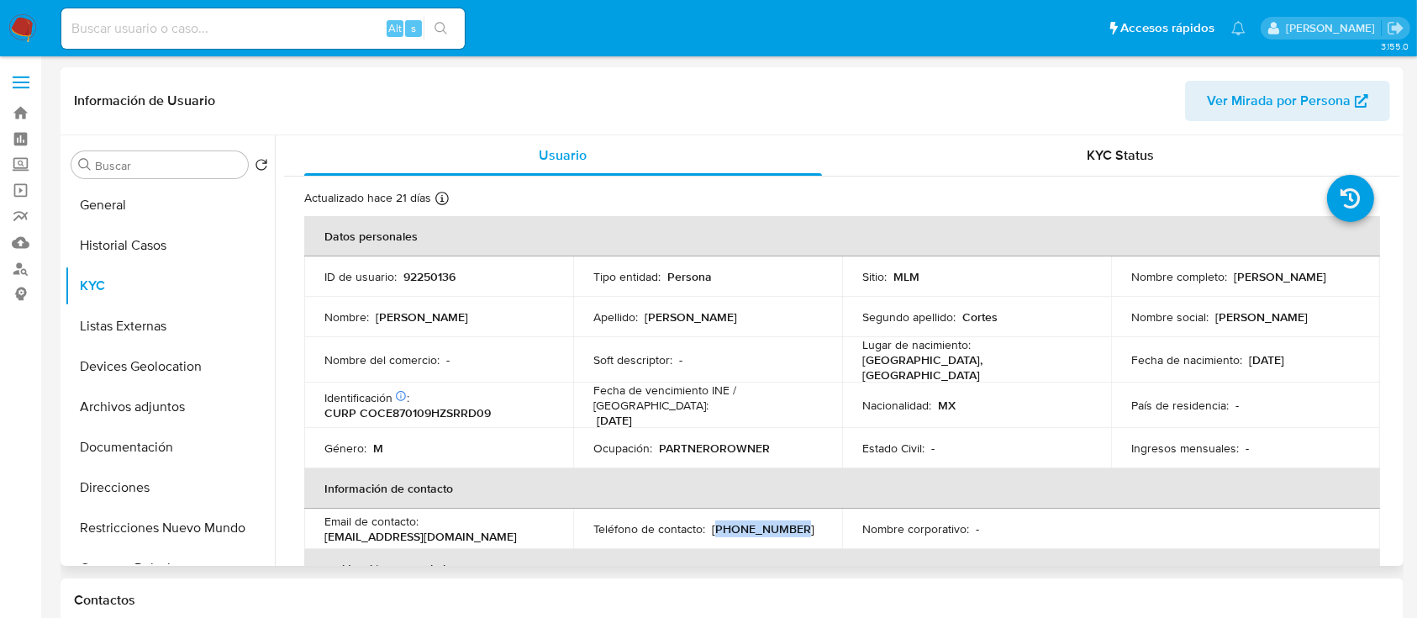
drag, startPoint x: 786, startPoint y: 519, endPoint x: 709, endPoint y: 514, distance: 77.5
click at [712, 521] on p "[PHONE_NUMBER]" at bounding box center [763, 528] width 103 height 15
copy p "[PHONE_NUMBER]"
drag, startPoint x: 454, startPoint y: 528, endPoint x: 316, endPoint y: 526, distance: 137.8
click at [316, 526] on td "Email de contacto : [EMAIL_ADDRESS][DOMAIN_NAME]" at bounding box center [438, 528] width 269 height 40
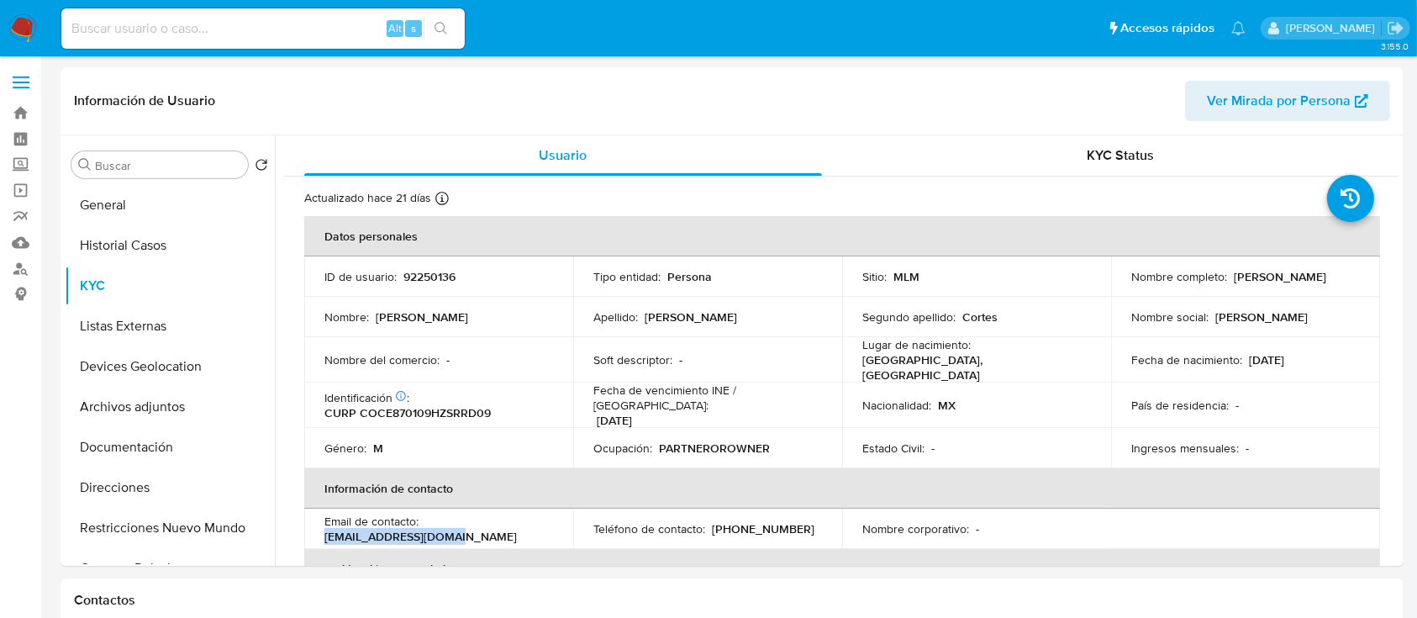
copy p "[EMAIL_ADDRESS][DOMAIN_NAME]"
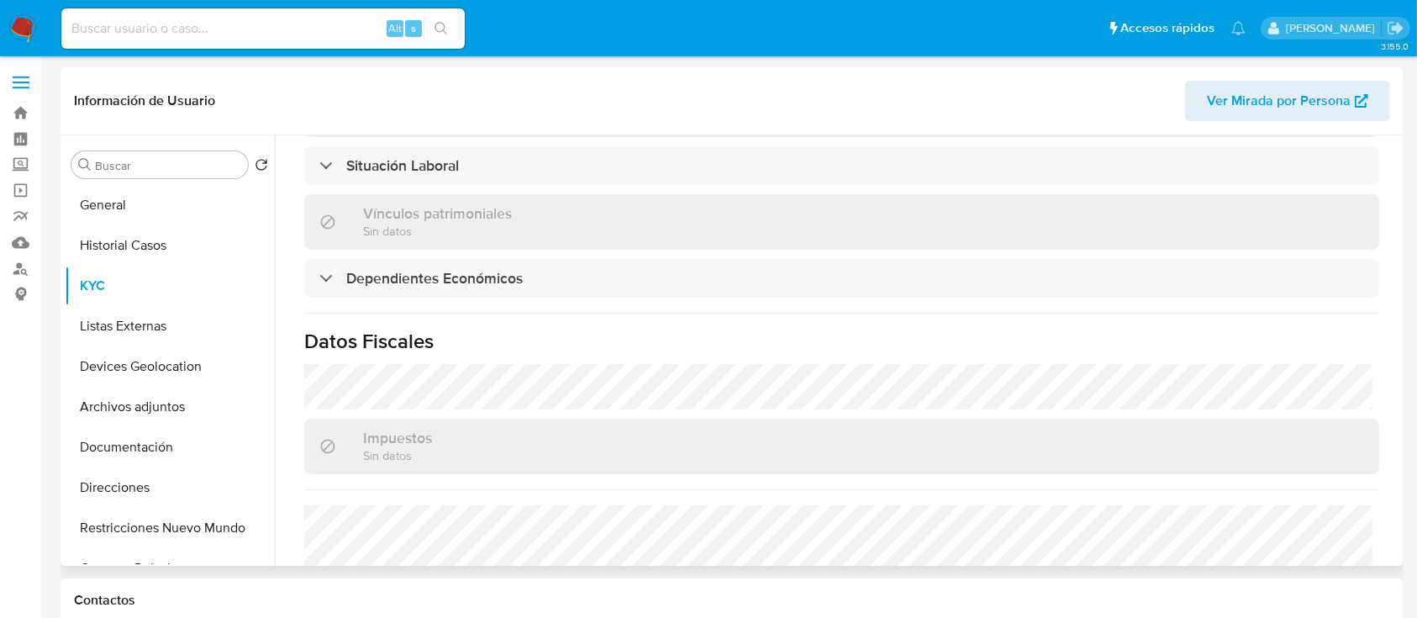
scroll to position [896, 0]
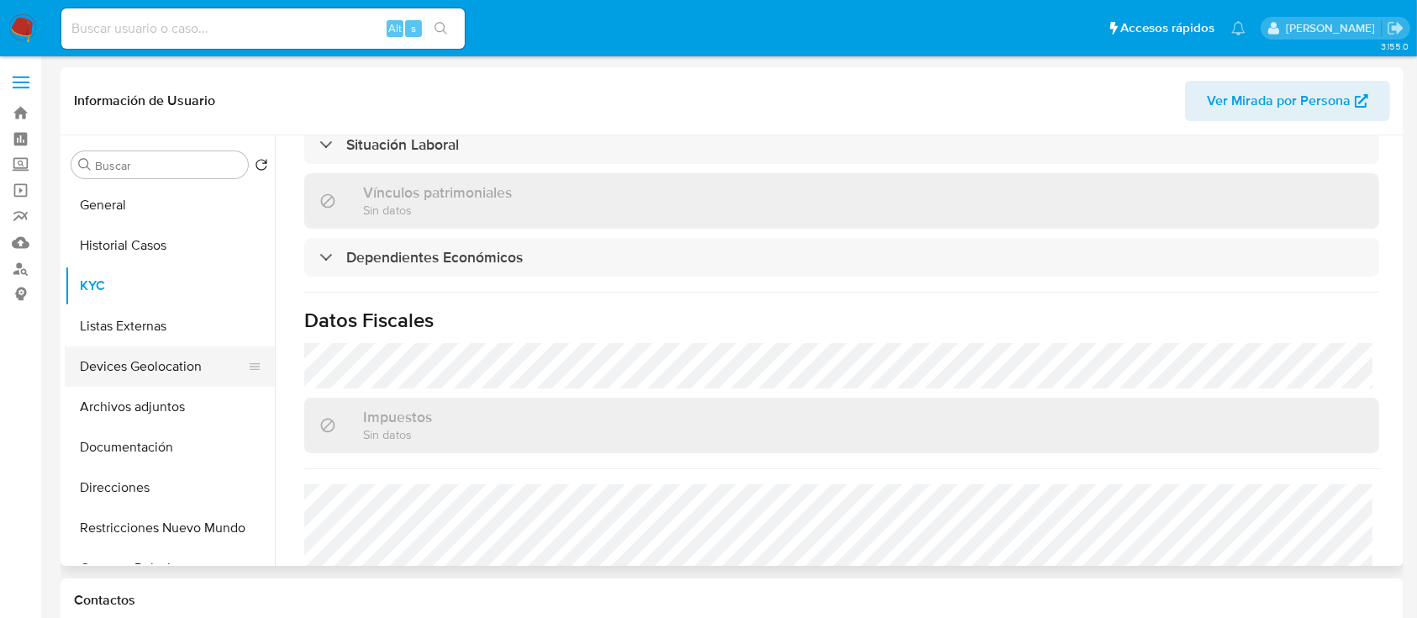
click at [153, 371] on button "Devices Geolocation" at bounding box center [163, 366] width 197 height 40
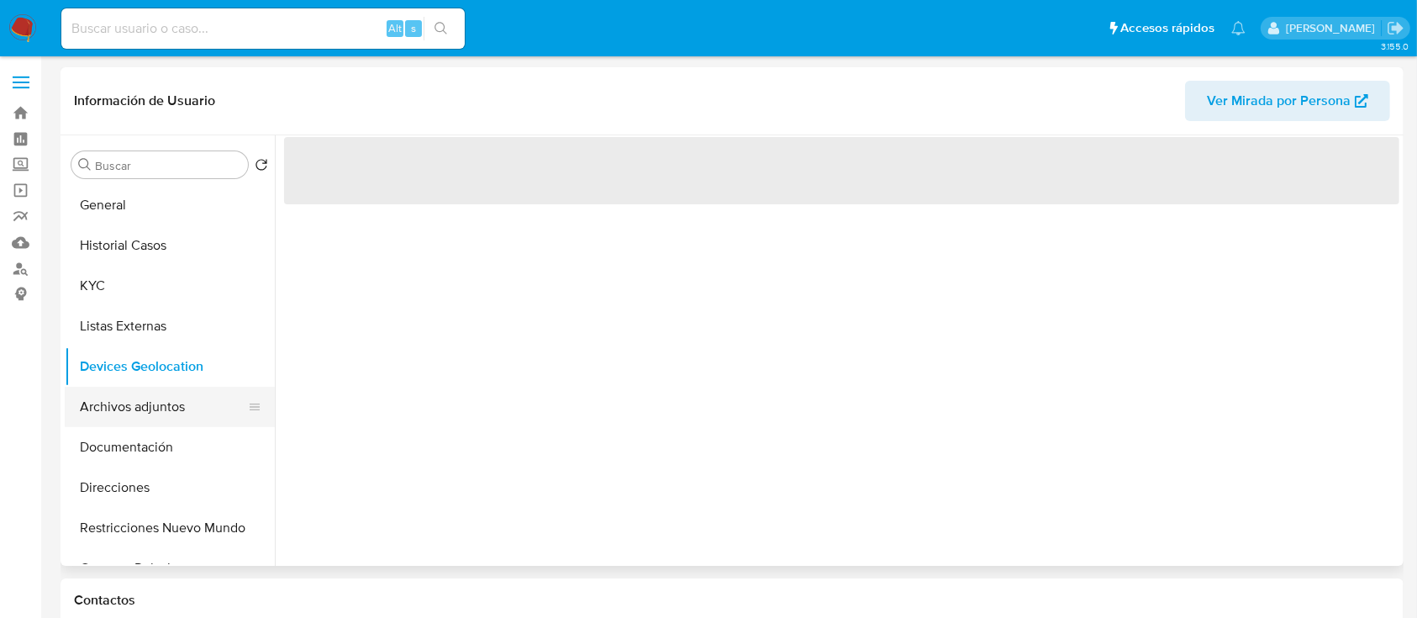
scroll to position [0, 0]
click at [158, 434] on button "Documentación" at bounding box center [163, 447] width 197 height 40
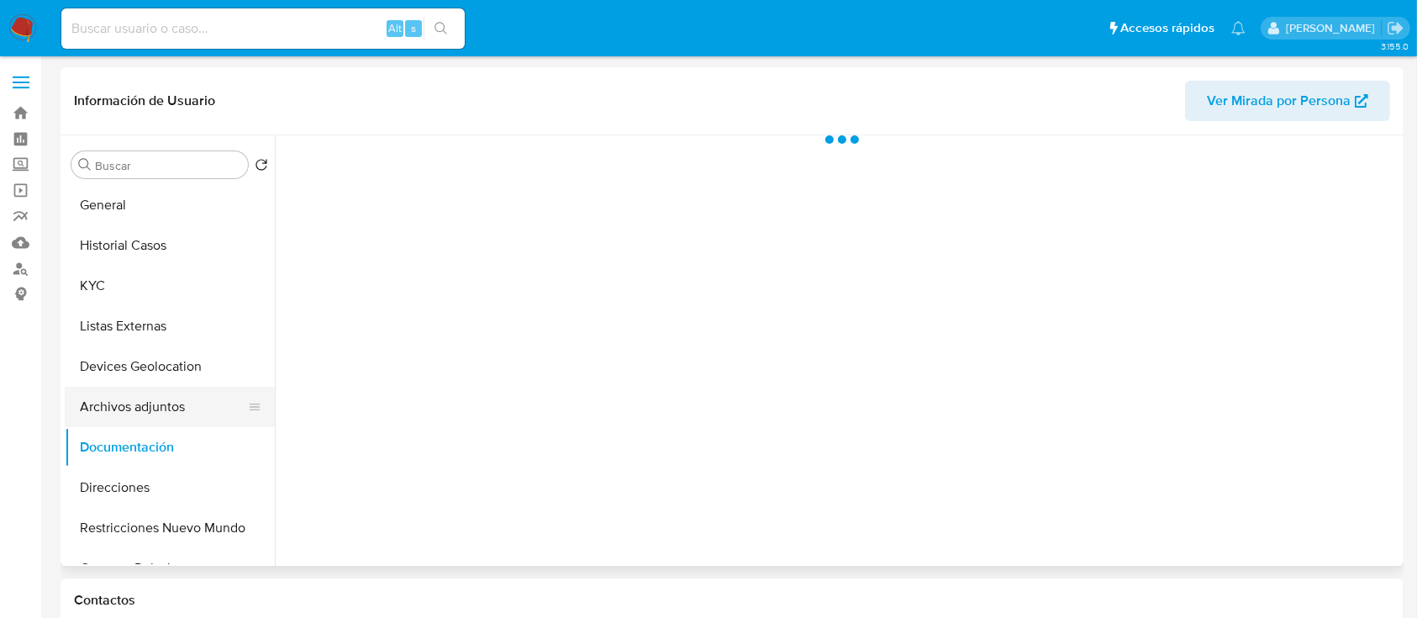
click at [158, 418] on button "Archivos adjuntos" at bounding box center [163, 407] width 197 height 40
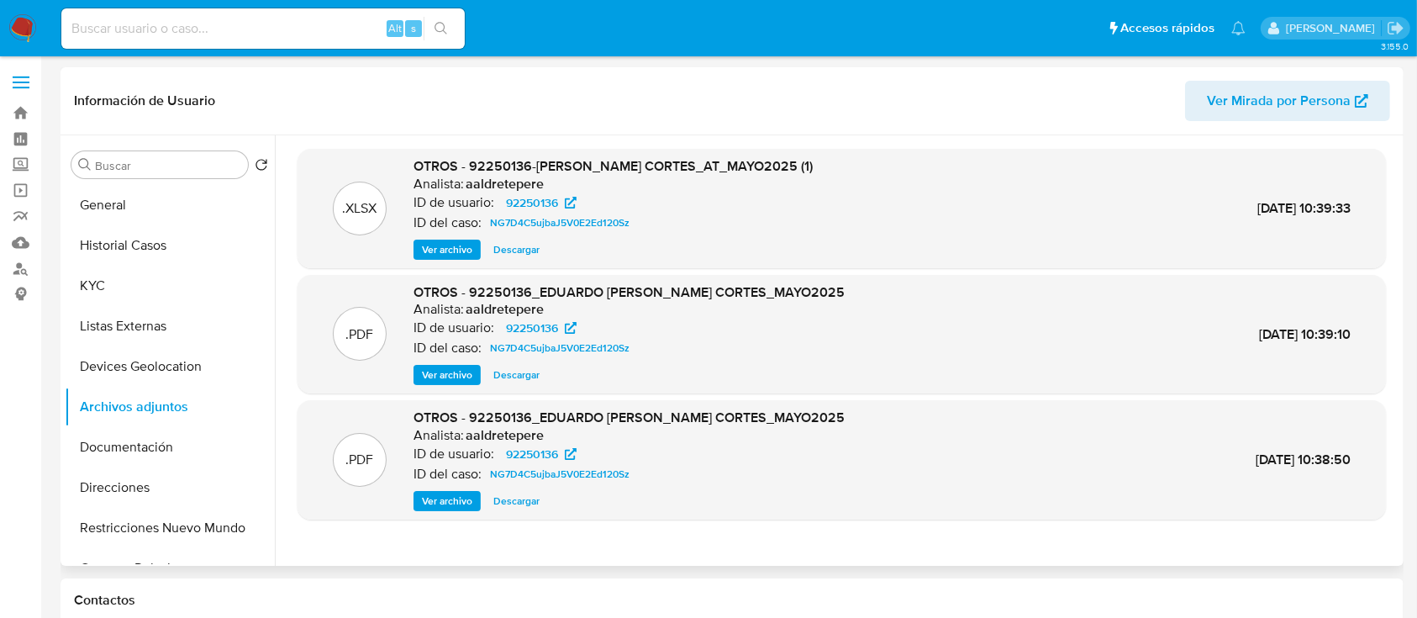
click at [434, 358] on div "OTROS - 92250136_EDUARDO [PERSON_NAME] CORTES_MAYO2025 Analista: aaldretepere I…" at bounding box center [628, 334] width 431 height 103
click at [434, 369] on span "Ver archivo" at bounding box center [447, 374] width 50 height 17
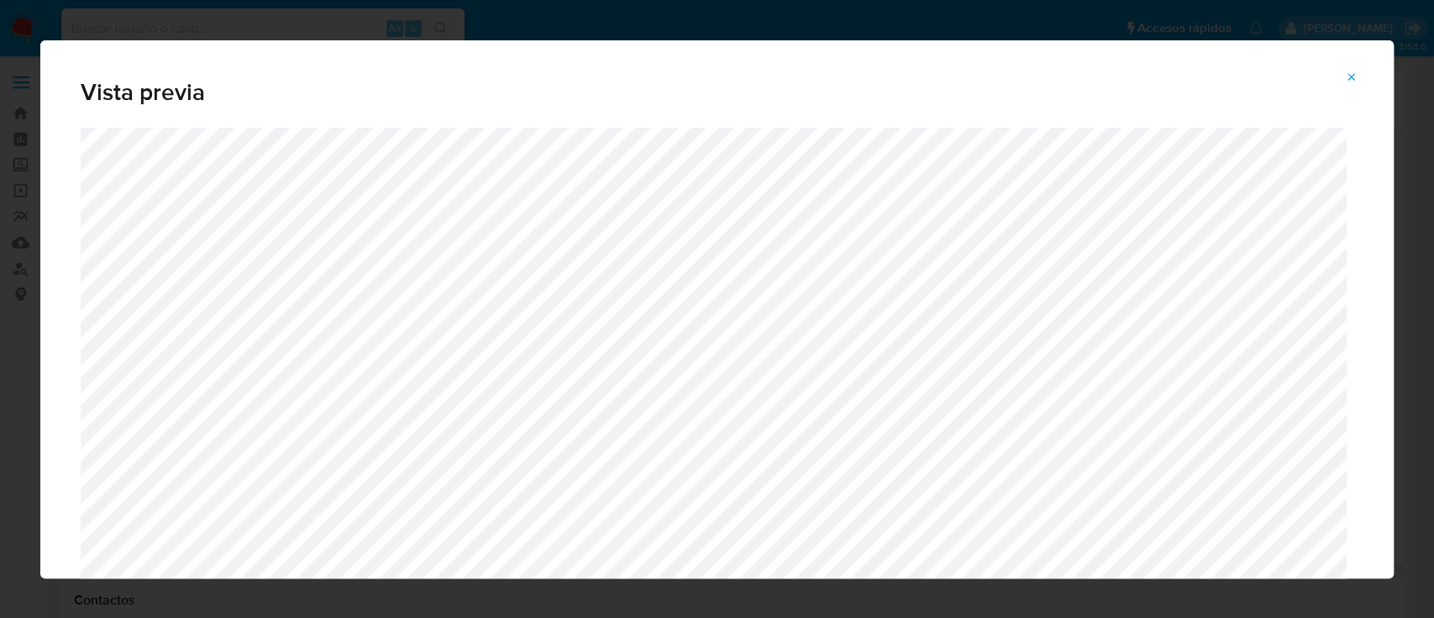
click at [1345, 76] on icon "Attachment preview" at bounding box center [1351, 77] width 13 height 13
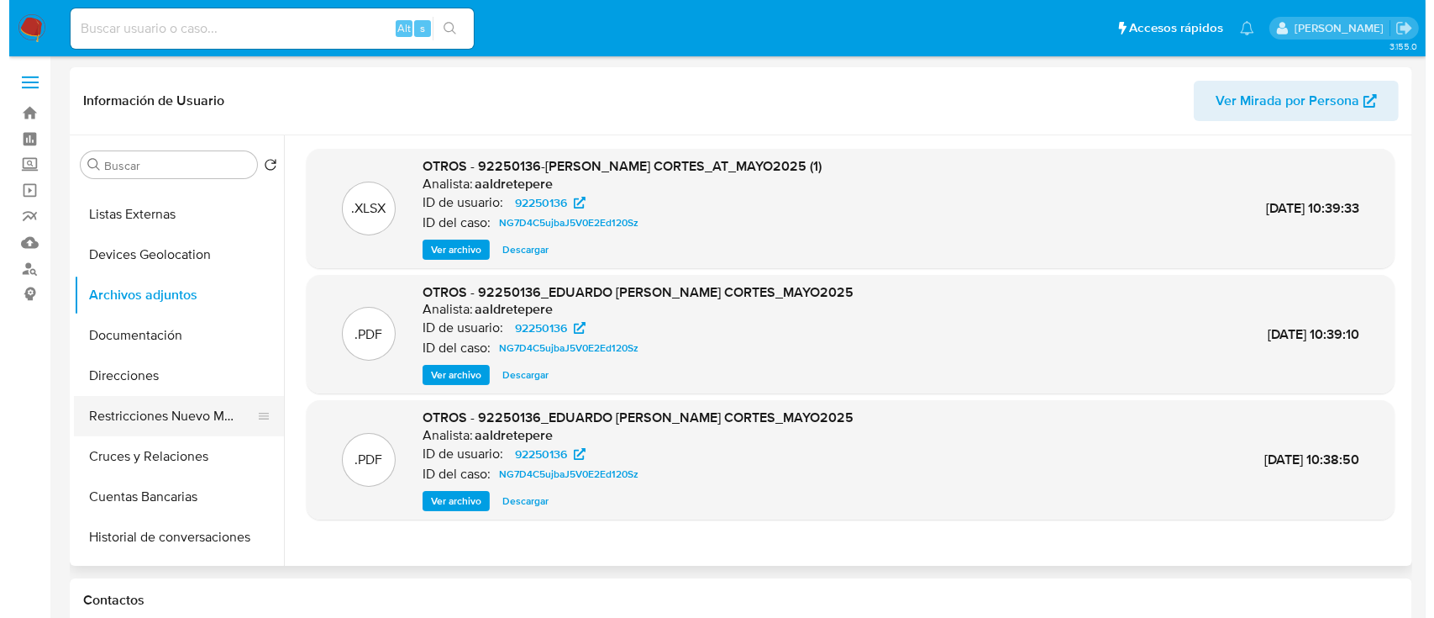
scroll to position [223, 0]
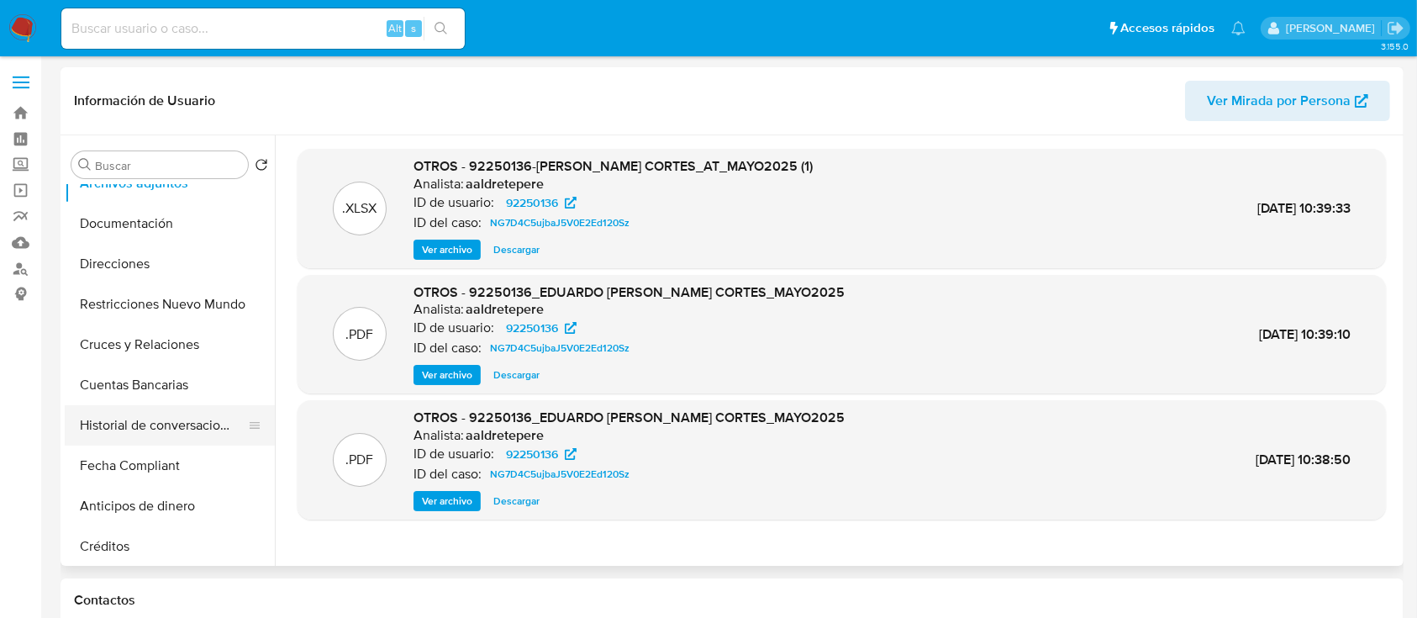
click at [176, 436] on button "Historial de conversaciones" at bounding box center [163, 425] width 197 height 40
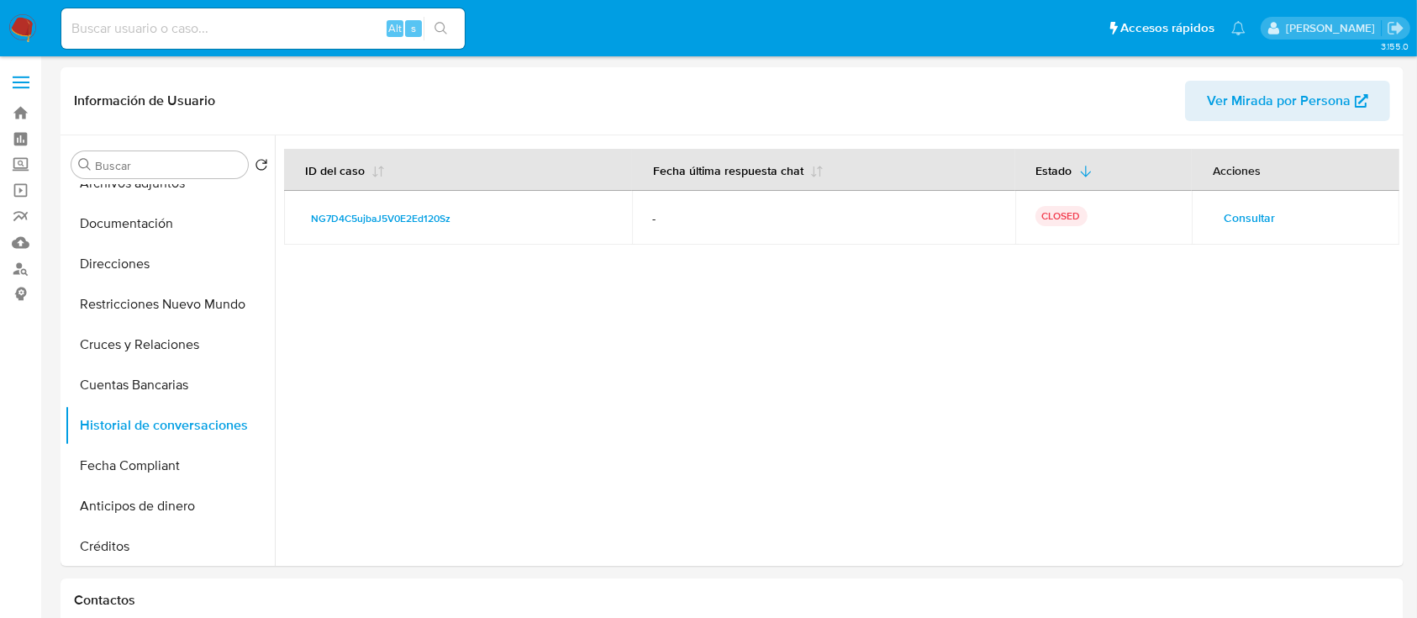
click at [1229, 217] on span "Consultar" at bounding box center [1248, 218] width 51 height 24
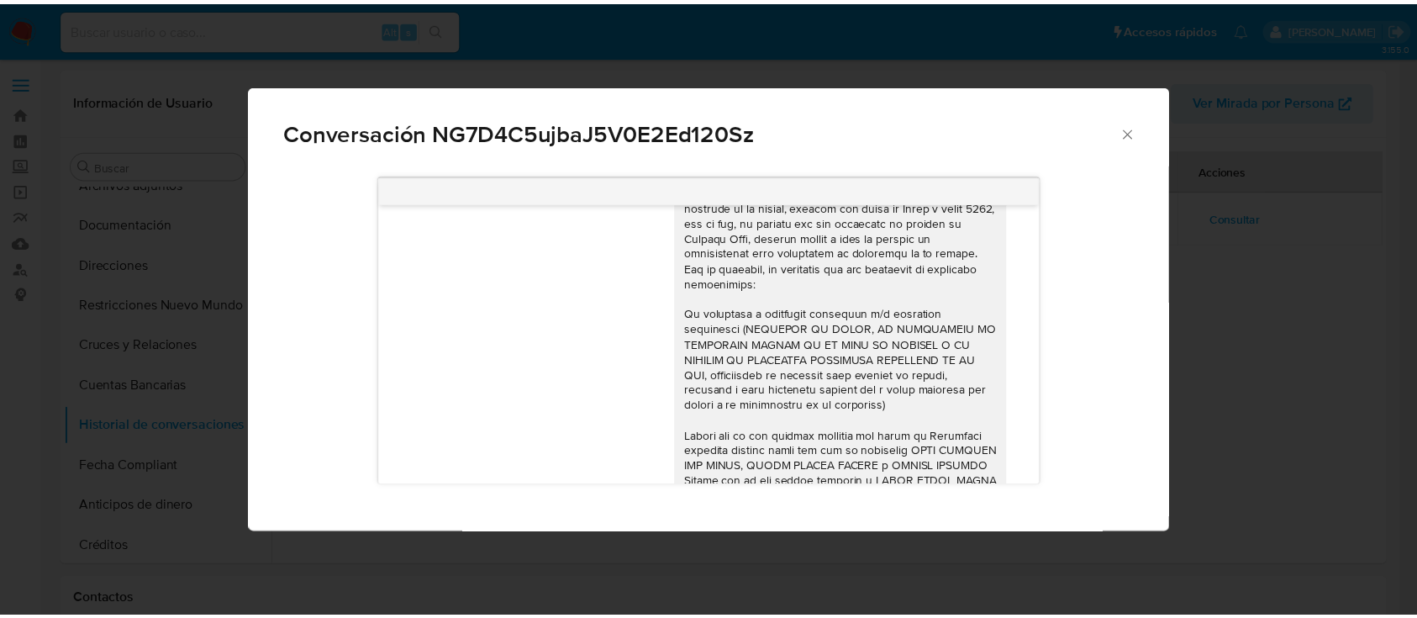
scroll to position [112, 0]
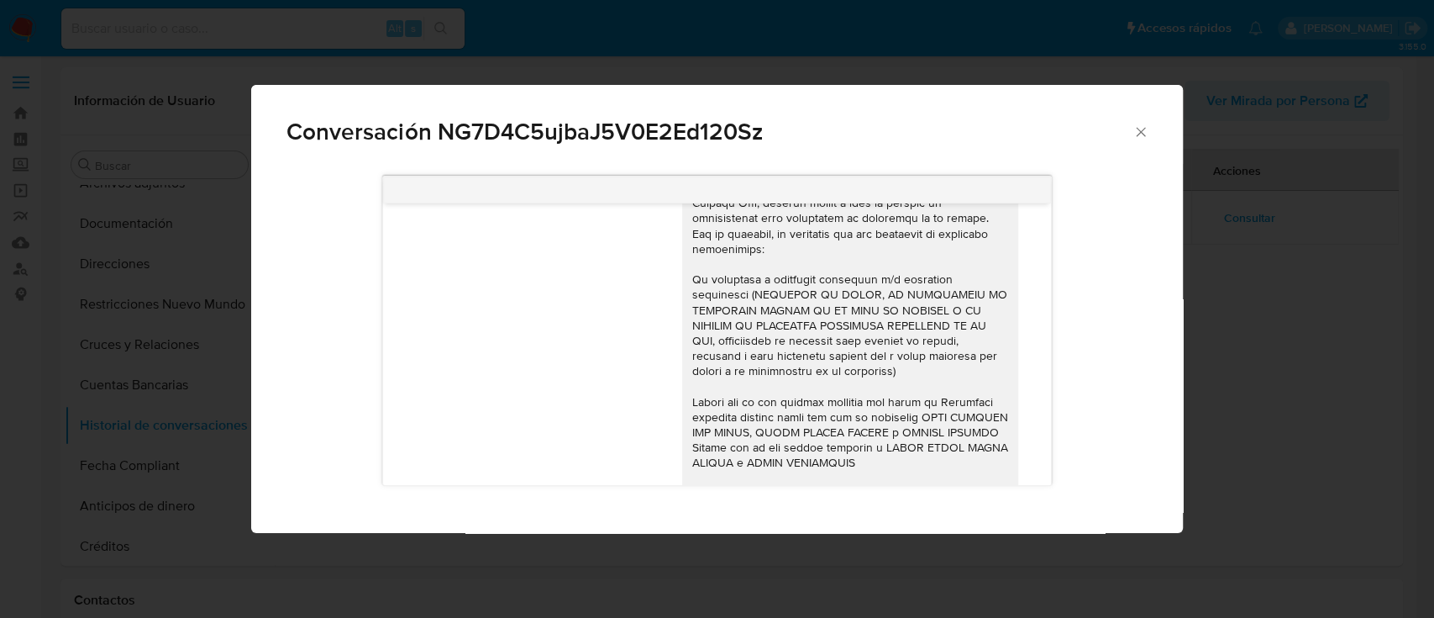
click at [1144, 136] on icon "Cerrar" at bounding box center [1141, 132] width 17 height 17
